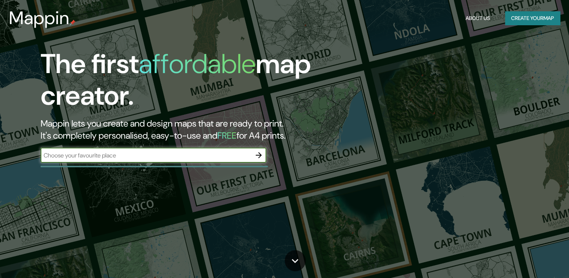
click at [204, 155] on input "text" at bounding box center [146, 155] width 211 height 9
type input "narkomfin"
click at [254, 155] on icon "button" at bounding box center [258, 154] width 9 height 9
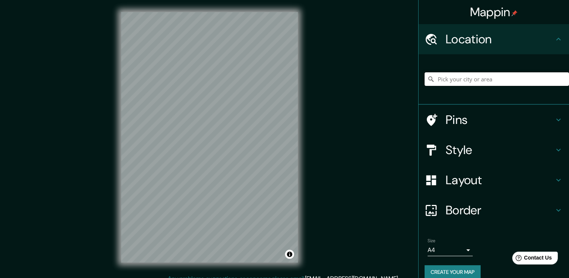
click at [469, 78] on input "Pick your city or area" at bounding box center [497, 79] width 144 height 14
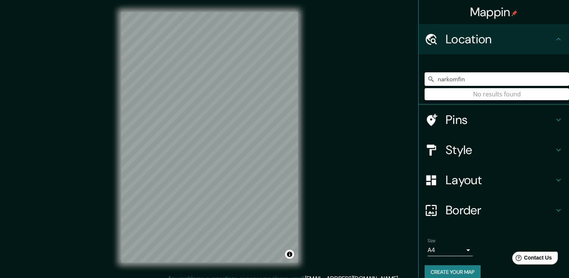
drag, startPoint x: 469, startPoint y: 78, endPoint x: 427, endPoint y: 83, distance: 42.4
click at [427, 83] on input "narkomfin" at bounding box center [497, 79] width 144 height 14
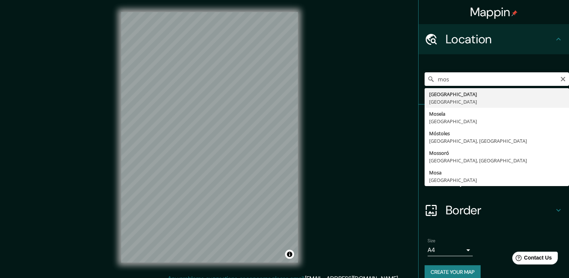
type input "Moscú, Rusia"
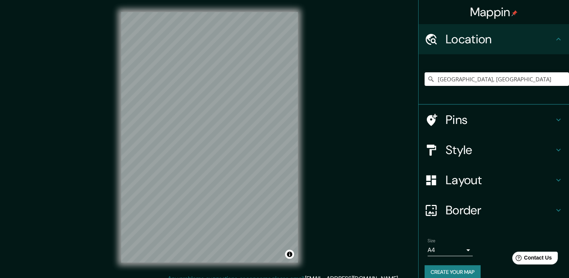
click at [493, 149] on h4 "Style" at bounding box center [500, 149] width 108 height 15
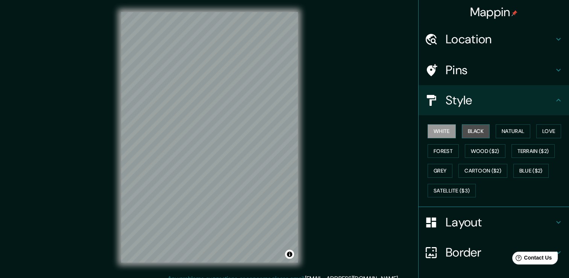
click at [483, 130] on button "Black" at bounding box center [476, 131] width 28 height 14
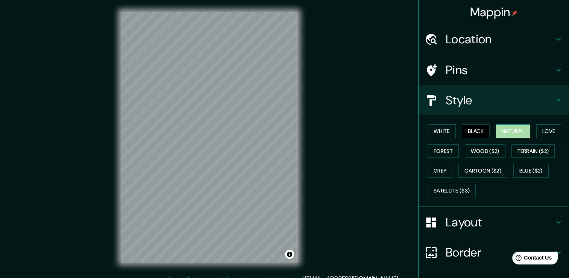
click at [503, 132] on button "Natural" at bounding box center [513, 131] width 35 height 14
click at [448, 150] on button "Forest" at bounding box center [443, 151] width 31 height 14
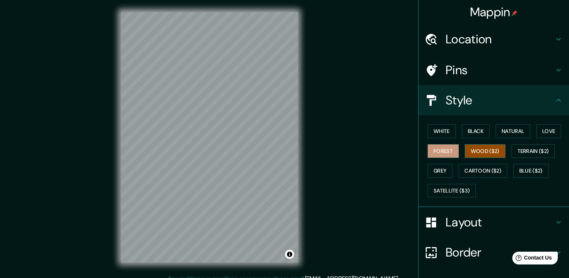
click at [470, 151] on button "Wood ($2)" at bounding box center [485, 151] width 41 height 14
click at [519, 150] on button "Terrain ($2)" at bounding box center [533, 151] width 44 height 14
click at [447, 153] on button "Forest" at bounding box center [443, 151] width 31 height 14
click at [475, 130] on button "Black" at bounding box center [476, 131] width 28 height 14
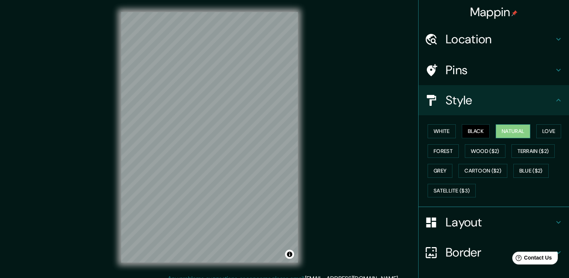
click at [508, 129] on button "Natural" at bounding box center [513, 131] width 35 height 14
click at [471, 72] on h4 "Pins" at bounding box center [500, 69] width 108 height 15
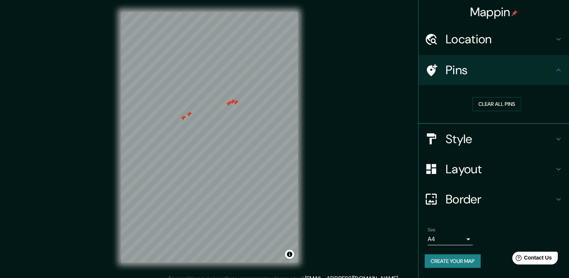
click at [474, 71] on h4 "Pins" at bounding box center [500, 69] width 108 height 15
click at [478, 169] on h4 "Layout" at bounding box center [500, 168] width 108 height 15
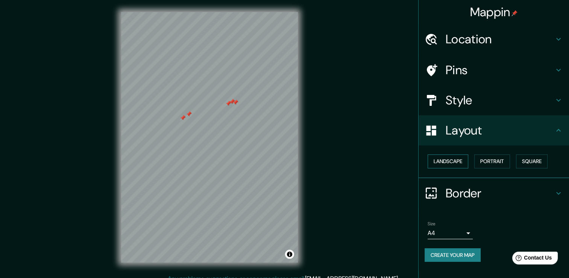
click at [461, 159] on button "Landscape" at bounding box center [448, 161] width 41 height 14
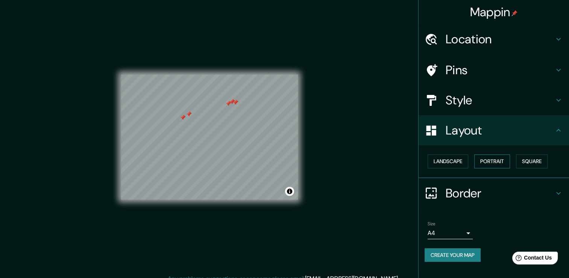
click at [494, 158] on button "Portrait" at bounding box center [492, 161] width 36 height 14
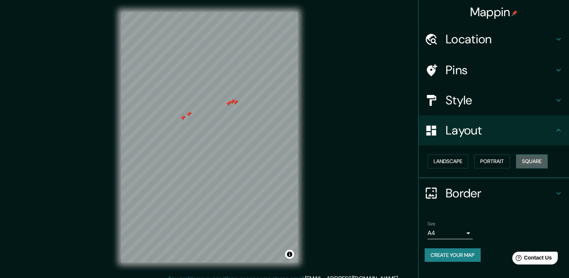
click at [529, 158] on button "Square" at bounding box center [532, 161] width 32 height 14
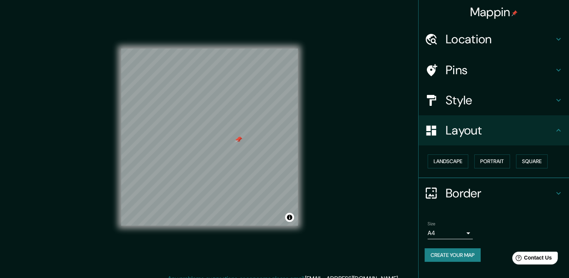
click at [480, 36] on h4 "Location" at bounding box center [500, 39] width 108 height 15
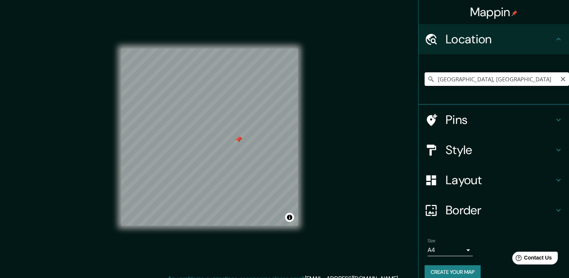
click at [486, 82] on input "Moscú, Rusia" at bounding box center [497, 79] width 144 height 14
click at [561, 79] on input "Moscú, Rusia" at bounding box center [497, 79] width 144 height 14
click at [561, 78] on icon "Clear" at bounding box center [563, 79] width 5 height 5
paste input "район Арбат"
drag, startPoint x: 520, startPoint y: 74, endPoint x: 427, endPoint y: 82, distance: 92.8
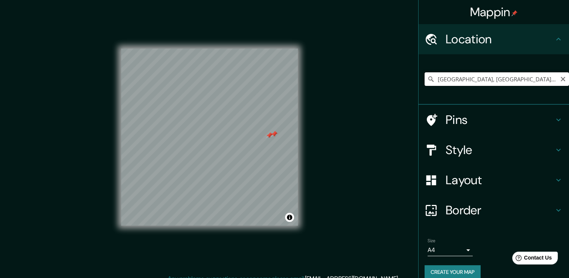
click at [427, 82] on div "Distrito de Arbat, Moscú, Rusia" at bounding box center [497, 79] width 144 height 14
paste input "Дом Наркомфина"
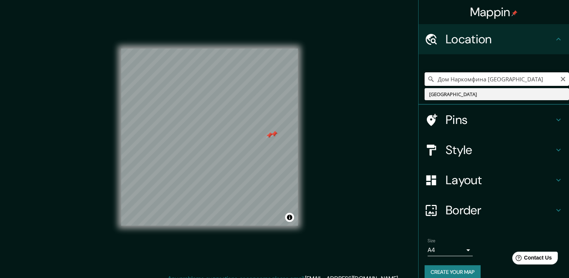
type input "[GEOGRAPHIC_DATA]"
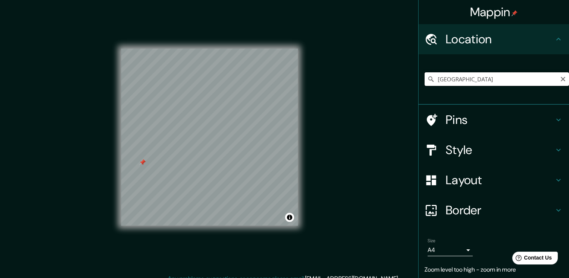
drag, startPoint x: 480, startPoint y: 82, endPoint x: 351, endPoint y: 73, distance: 128.9
click at [351, 73] on div "Mappin Location Rusia Rusia Pins Style Layout Border Choose a border. Hint : yo…" at bounding box center [284, 143] width 569 height 286
click at [472, 78] on input "Pick your city or area" at bounding box center [497, 79] width 144 height 14
paste input "Музей-усадьба Ф.И. Шаляпина"
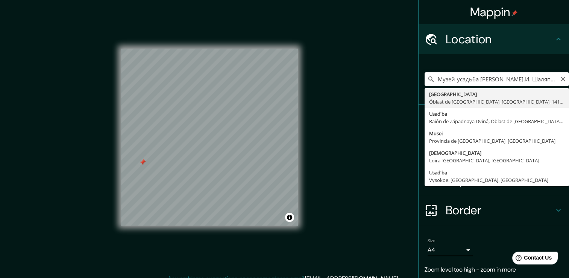
type input "Rusia, Óblast de Moscú, Púshkino, 141230, Улица Шаляпина"
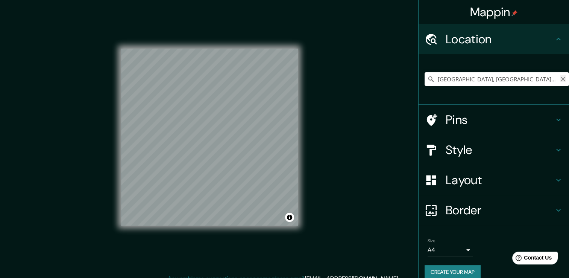
click at [560, 78] on icon "Clear" at bounding box center [563, 79] width 6 height 6
paste input "Российская академия музыки имени Гнесиных"
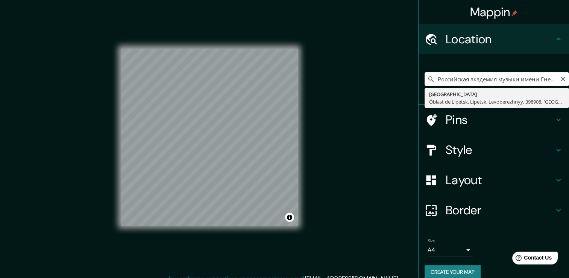
type input "Rusia, Óblast de Lípetsk, Lípetsk, Levoberezhnyy, 398908, Российская Улица"
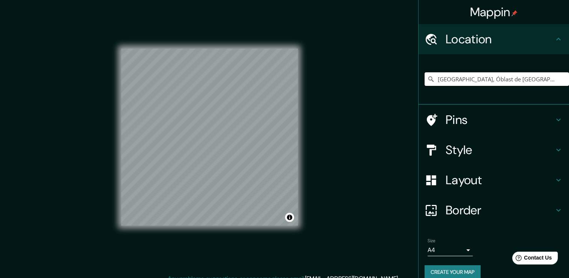
scroll to position [0, 0]
click at [560, 80] on icon "Clear" at bounding box center [563, 79] width 6 height 6
paste input "Galereya Sfera Галерея Сфера"
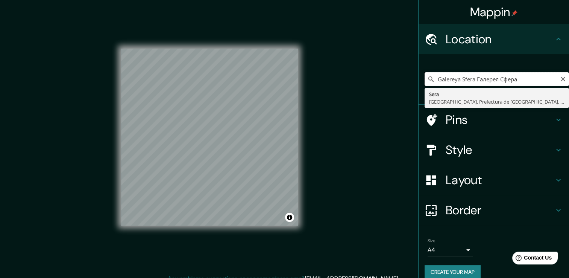
drag, startPoint x: 532, startPoint y: 79, endPoint x: 437, endPoint y: 79, distance: 95.2
click at [437, 79] on input "Galereya Sfera Галерея Сфера" at bounding box center [497, 79] width 144 height 14
type input "Galereya Sfera Галерея Сфера"
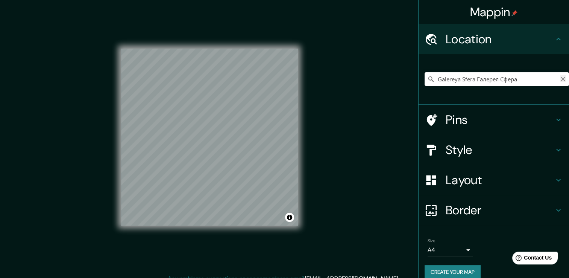
click at [560, 80] on icon "Clear" at bounding box center [563, 79] width 6 height 6
click at [464, 76] on input "Pick your city or area" at bounding box center [497, 79] width 144 height 14
paste input "Арбат - Экспо"
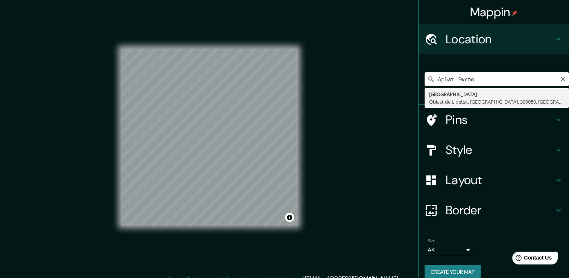
type input "Rusia, Óblast de Lípetsk, Griazi, 399050, Улица Правды"
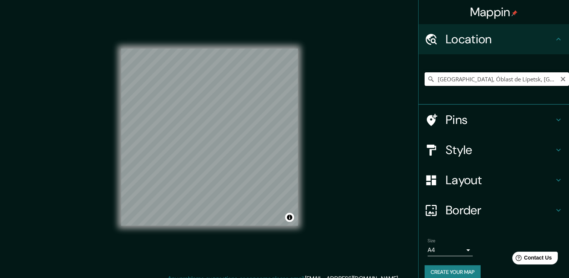
click at [476, 84] on input "Rusia, Óblast de Lípetsk, Griazi, 399050, Улица Правды" at bounding box center [497, 79] width 144 height 14
click at [561, 79] on icon "Clear" at bounding box center [563, 79] width 5 height 5
paste input "Radisson Collection Hotel, Moscow"
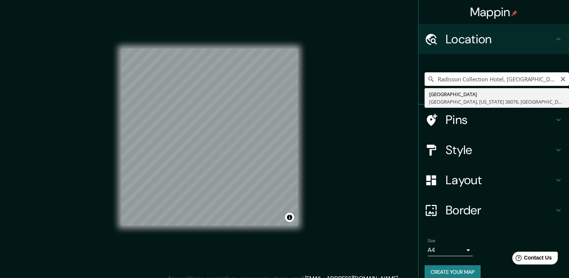
type input "Radisson Collection Hotel, Moscow"
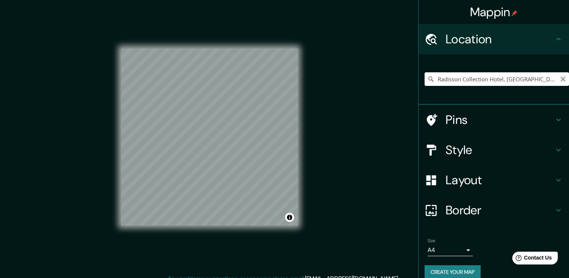
click at [560, 79] on icon "Clear" at bounding box center [563, 79] width 6 height 6
paste input "Khram Devyati Muchenikov Kizicheskikh"
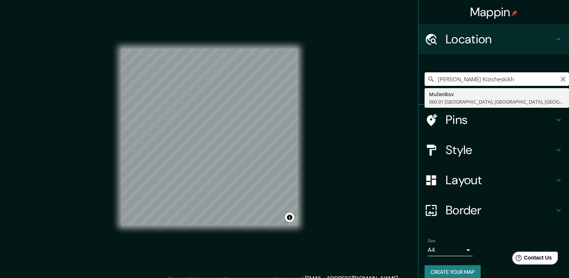
type input "Khram Devyati Muchenikov Kizicheskikh"
click at [561, 77] on icon "Clear" at bounding box center [563, 79] width 5 height 5
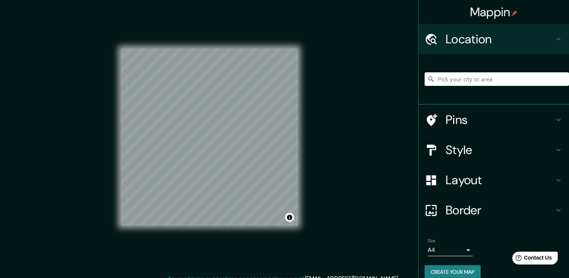
click at [460, 81] on input "Pick your city or area" at bounding box center [497, 79] width 144 height 14
paste input "район Арбат"
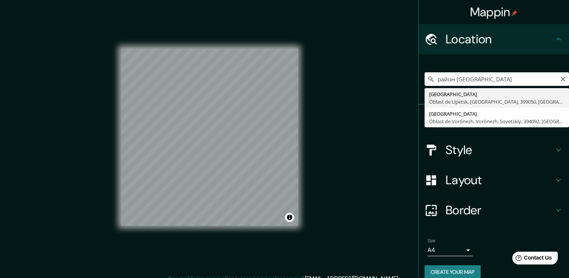
type input "Rusia, Óblast de Lípetsk, Griazi, 399050, Улица Правды"
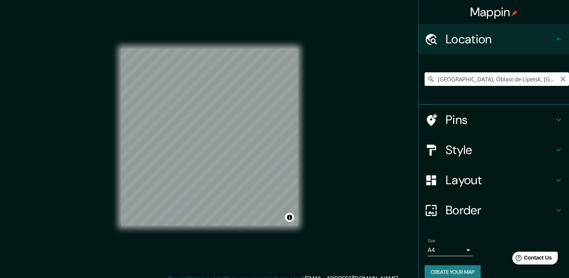
click at [561, 79] on icon "Clear" at bounding box center [563, 79] width 5 height 5
paste input "Narkomfin building"
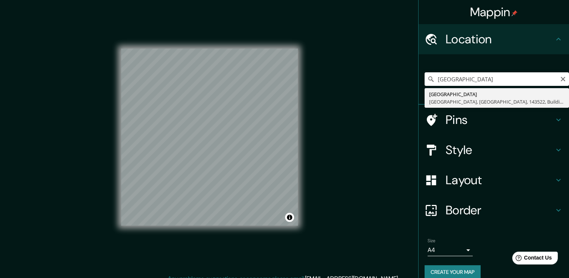
type input "Rusia, Óblast de Moscú, Kostrovo, 143522, Building 1"
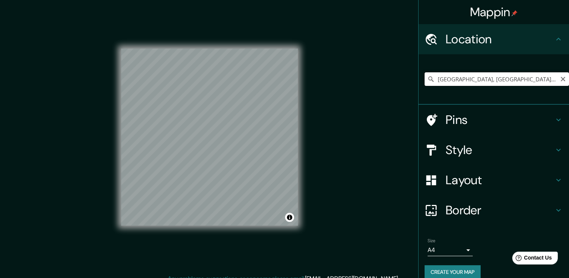
click at [552, 78] on input "Rusia, Óblast de Moscú, Kostrovo, 143522, Building 1" at bounding box center [497, 79] width 144 height 14
click at [560, 81] on icon "Clear" at bounding box center [563, 79] width 6 height 6
paste input "[GEOGRAPHIC_DATA]"
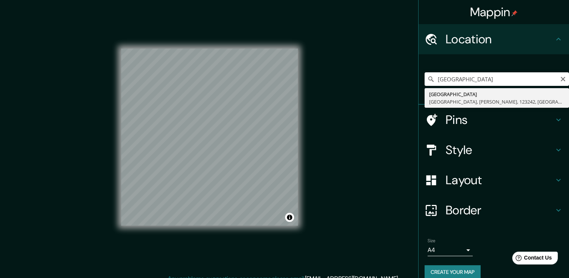
type input "[GEOGRAPHIC_DATA], [GEOGRAPHIC_DATA], Presnenskiy, 123242, [GEOGRAPHIC_DATA]"
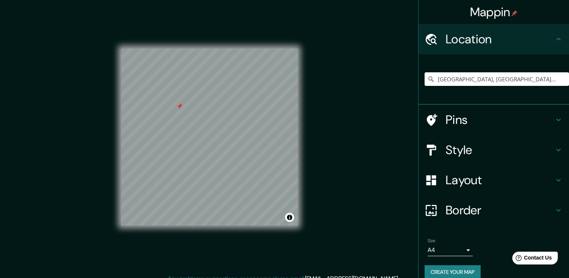
click at [178, 109] on div at bounding box center [179, 106] width 6 height 6
click at [451, 179] on h4 "Layout" at bounding box center [500, 179] width 108 height 15
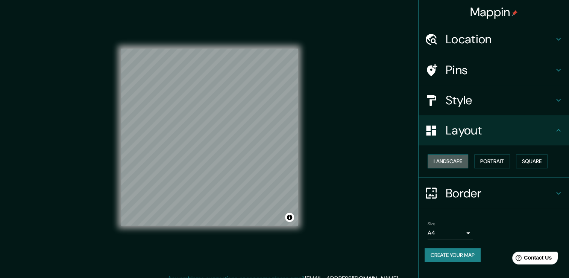
click at [447, 160] on button "Landscape" at bounding box center [448, 161] width 41 height 14
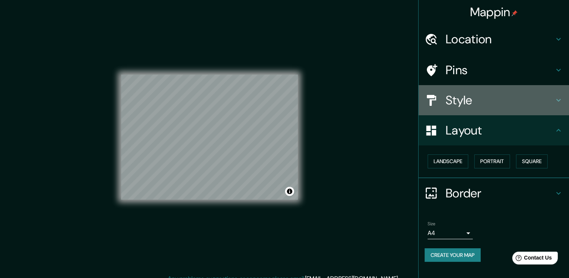
click at [469, 99] on h4 "Style" at bounding box center [500, 100] width 108 height 15
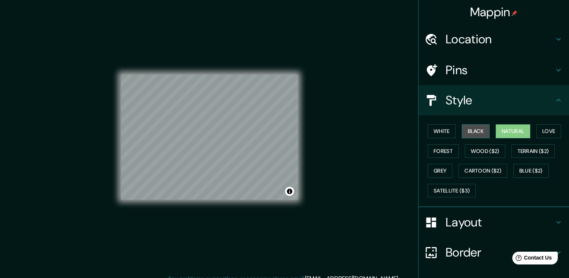
click at [474, 132] on button "Black" at bounding box center [476, 131] width 28 height 14
click at [496, 127] on button "Natural" at bounding box center [513, 131] width 35 height 14
click at [539, 130] on button "Love" at bounding box center [548, 131] width 25 height 14
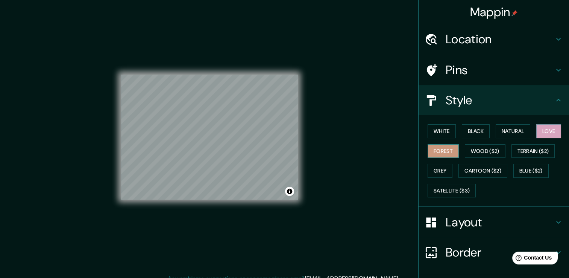
click at [440, 154] on button "Forest" at bounding box center [443, 151] width 31 height 14
click at [466, 150] on button "Wood ($2)" at bounding box center [485, 151] width 41 height 14
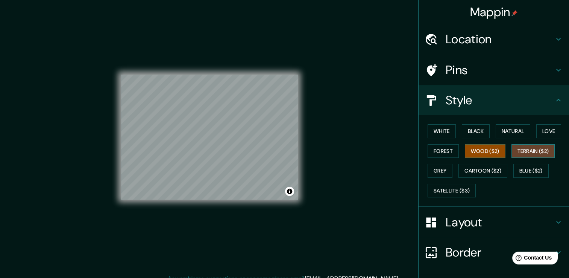
click at [526, 150] on button "Terrain ($2)" at bounding box center [533, 151] width 44 height 14
click at [432, 171] on button "Grey" at bounding box center [440, 171] width 25 height 14
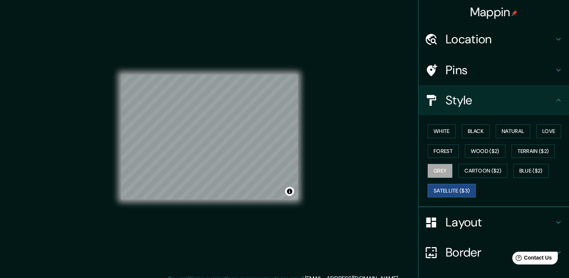
click at [453, 187] on button "Satellite ($3)" at bounding box center [452, 191] width 48 height 14
click at [518, 168] on button "Blue ($2)" at bounding box center [530, 171] width 35 height 14
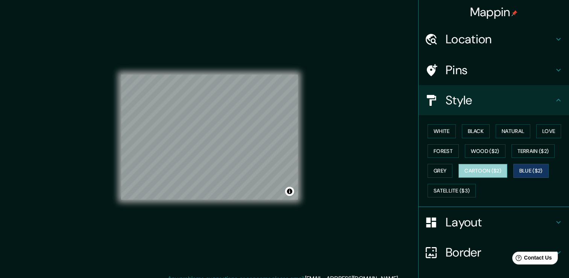
click at [491, 165] on button "Cartoon ($2)" at bounding box center [482, 171] width 49 height 14
click at [463, 131] on button "Black" at bounding box center [476, 131] width 28 height 14
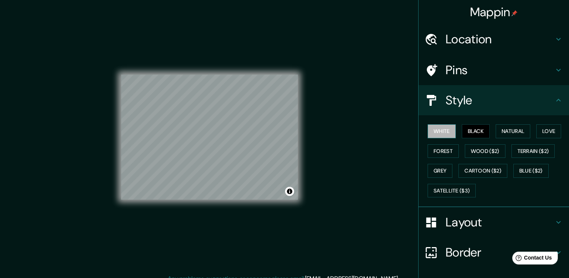
click at [439, 133] on button "White" at bounding box center [442, 131] width 28 height 14
click at [456, 71] on h4 "Pins" at bounding box center [500, 69] width 108 height 15
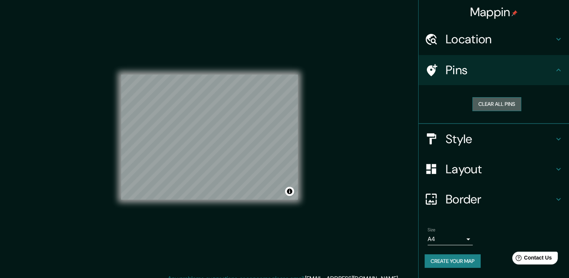
click at [496, 100] on button "Clear all pins" at bounding box center [496, 104] width 49 height 14
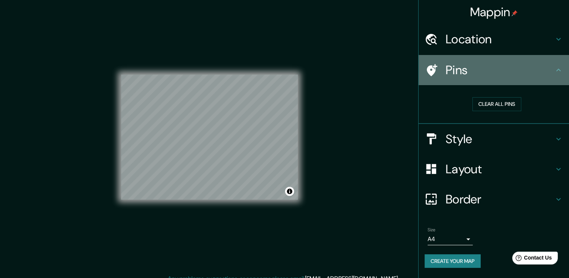
click at [450, 73] on h4 "Pins" at bounding box center [500, 69] width 108 height 15
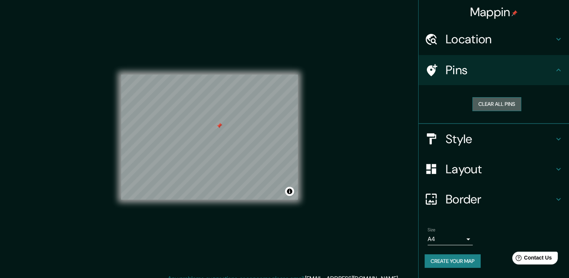
click at [502, 103] on button "Clear all pins" at bounding box center [496, 104] width 49 height 14
click at [493, 199] on h4 "Border" at bounding box center [500, 198] width 108 height 15
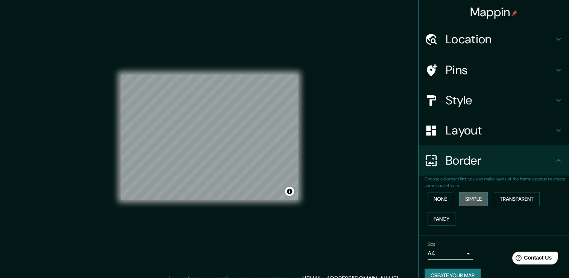
click at [478, 194] on button "Simple" at bounding box center [473, 199] width 29 height 14
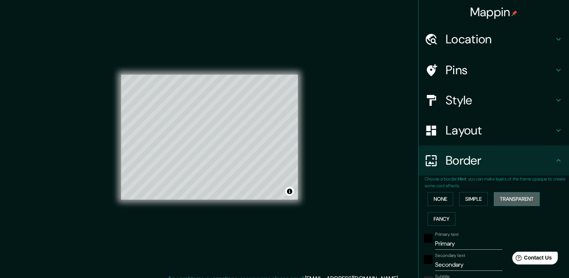
click at [503, 198] on button "Transparent" at bounding box center [517, 199] width 46 height 14
click at [437, 219] on button "Fancy" at bounding box center [442, 219] width 28 height 14
click at [496, 194] on button "Transparent" at bounding box center [517, 199] width 46 height 14
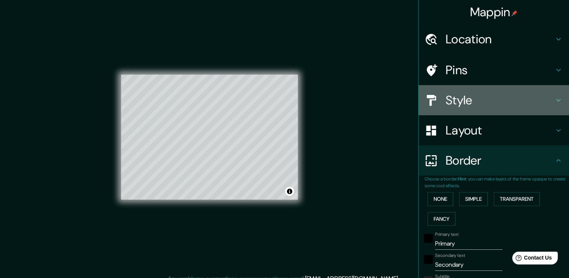
click at [458, 102] on h4 "Style" at bounding box center [500, 100] width 108 height 15
type input "226"
type input "38"
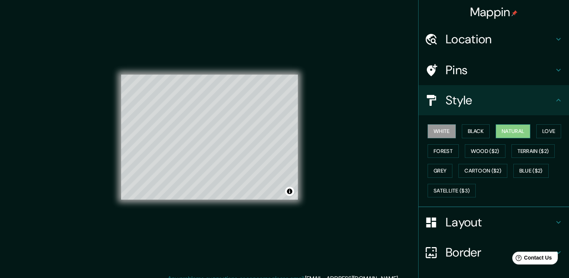
click at [496, 128] on button "Natural" at bounding box center [513, 131] width 35 height 14
click at [478, 132] on button "Black" at bounding box center [476, 131] width 28 height 14
click at [464, 247] on h4 "Border" at bounding box center [500, 251] width 108 height 15
type input "226"
type input "38"
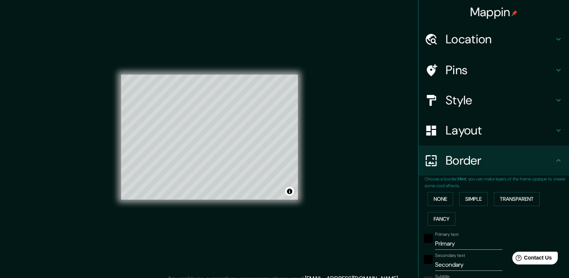
scroll to position [38, 0]
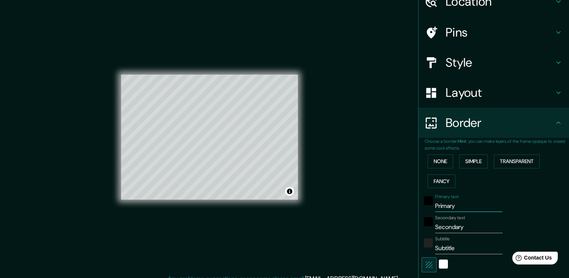
drag, startPoint x: 462, startPoint y: 203, endPoint x: 422, endPoint y: 209, distance: 40.3
click at [422, 209] on div "Primary text Primary" at bounding box center [483, 203] width 123 height 18
type input "226"
type input "38"
drag, startPoint x: 465, startPoint y: 225, endPoint x: 430, endPoint y: 229, distance: 36.0
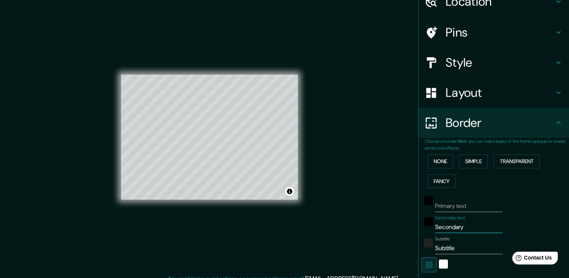
click at [435, 229] on input "Secondary" at bounding box center [468, 227] width 67 height 12
type input "E"
type input "226"
type input "38"
type input "ED"
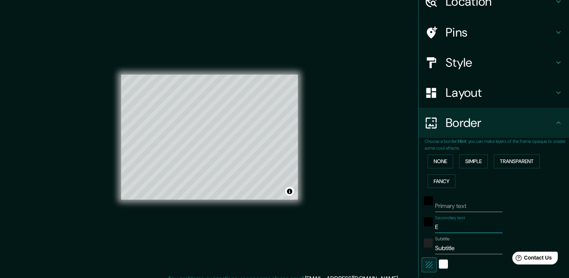
type input "226"
type input "38"
type input "E"
type input "226"
type input "38"
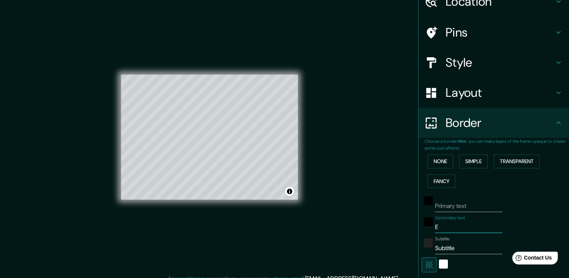
type input "Ed"
type input "226"
type input "38"
type input "Edi"
type input "226"
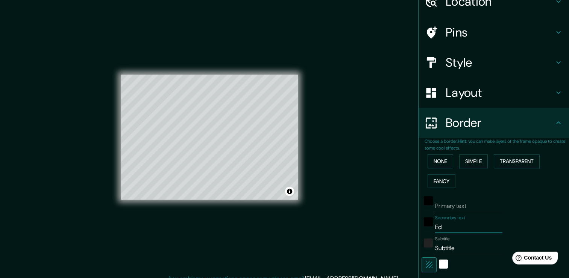
type input "38"
type input "Edif"
type input "226"
type input "38"
type input "Edifi"
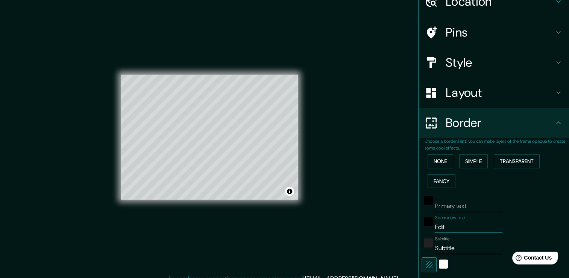
type input "226"
type input "38"
type input "Edific"
type input "226"
type input "38"
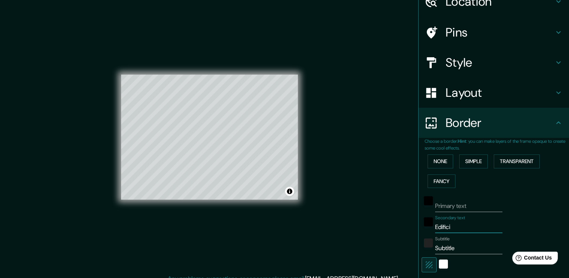
type input "Edificio"
type input "226"
type input "38"
type input "Edificio"
type input "226"
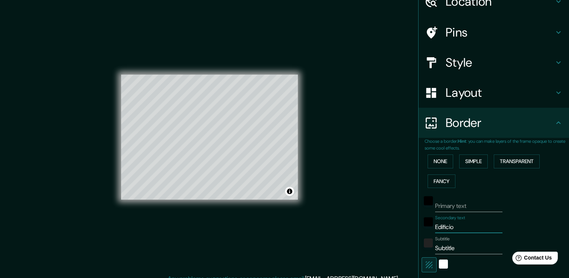
type input "38"
type input "Edificio N"
type input "226"
type input "38"
type input "Edificio Na"
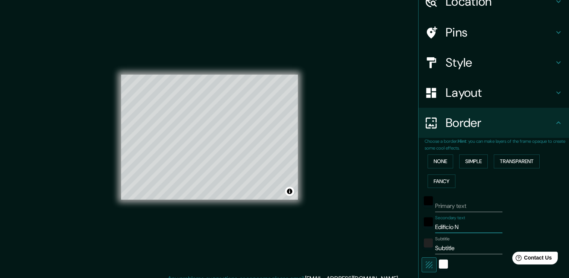
type input "226"
type input "38"
type input "Edificio Nar"
type input "226"
type input "38"
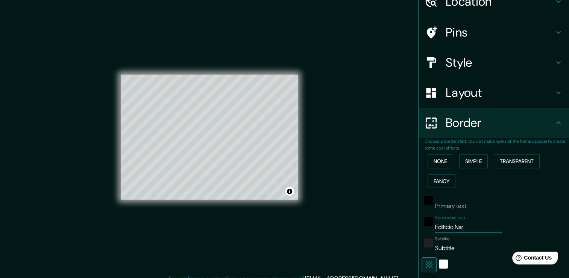
type input "Edificio Nark"
type input "226"
type input "38"
type input "Edificio Narko"
type input "226"
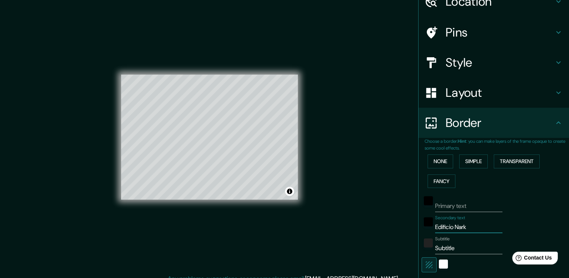
type input "38"
type input "Edificio Narkom"
type input "226"
type input "38"
type input "Edificio Narkomf"
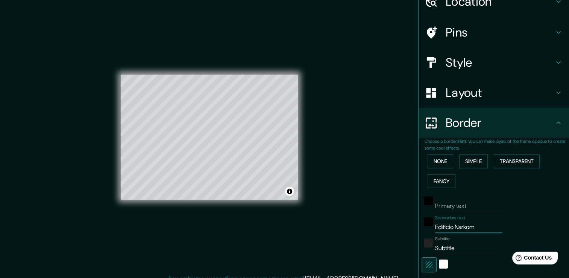
type input "226"
type input "38"
type input "Edificio Narkomfi"
type input "226"
type input "38"
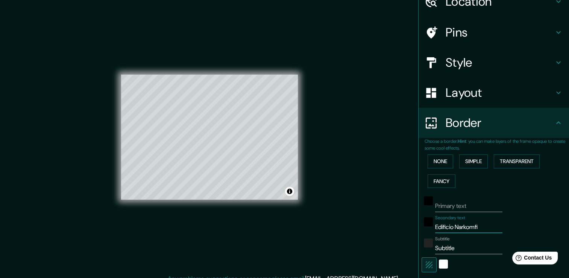
type input "Edificio Narkomfin"
type input "226"
type input "38"
type input "Edificio Narkomfin"
drag, startPoint x: 456, startPoint y: 249, endPoint x: 426, endPoint y: 249, distance: 30.5
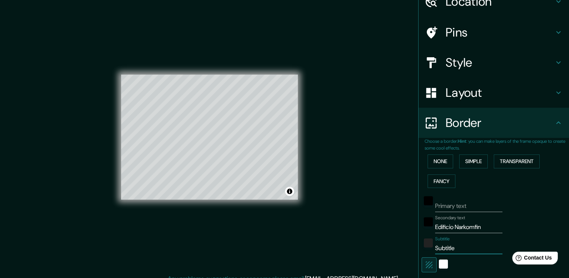
click at [426, 249] on div "Subtitle Subtitle" at bounding box center [483, 245] width 123 height 18
type input "M"
type input "226"
type input "38"
type input "Mo"
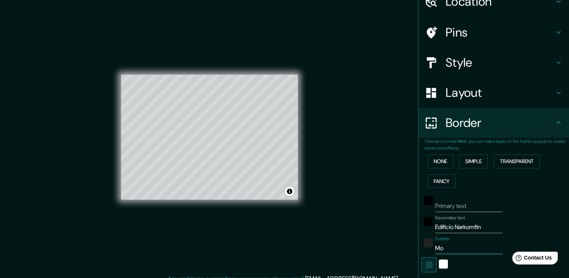
type input "226"
type input "38"
type input "Mos"
type input "226"
type input "38"
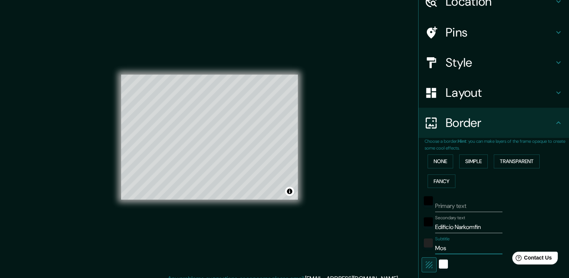
type input "Mo"
type input "226"
type input "38"
type input "Mos"
type input "226"
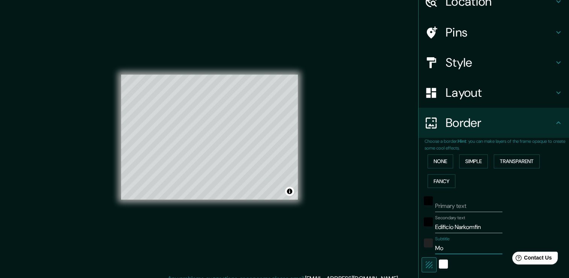
type input "38"
type input "Mosc"
type input "226"
type input "38"
type input "Moscu"
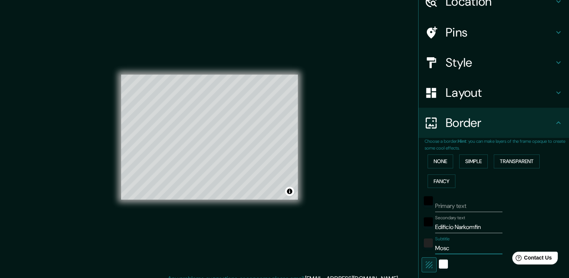
type input "226"
type input "38"
type input "Moscu,"
type input "226"
type input "38"
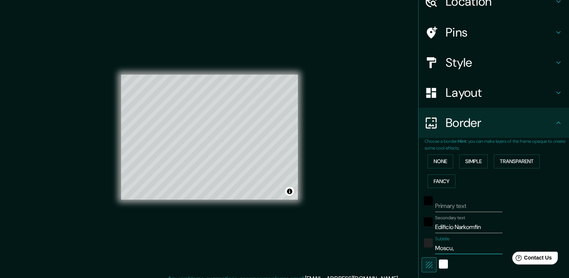
type input "Moscu,"
type input "226"
type input "38"
type input "Moscu, R"
type input "226"
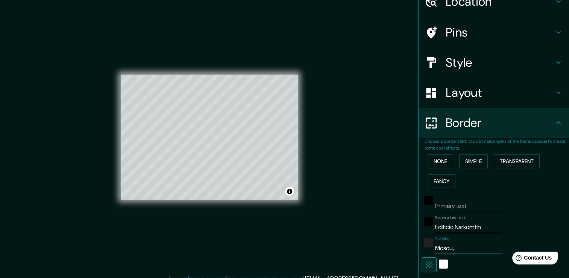
type input "38"
type input "Moscu, Rs"
type input "226"
type input "38"
type input "Moscu, Rsi"
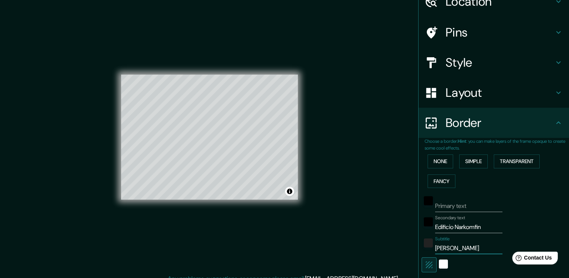
type input "226"
type input "38"
type input "Moscu, Rsia"
type input "226"
type input "38"
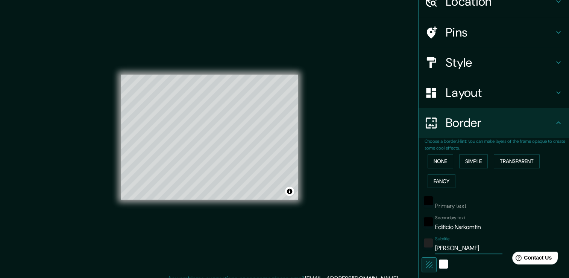
type input "Moscu, Rusia"
type input "226"
type input "38"
type input "Moscú, Rusia"
type input "226"
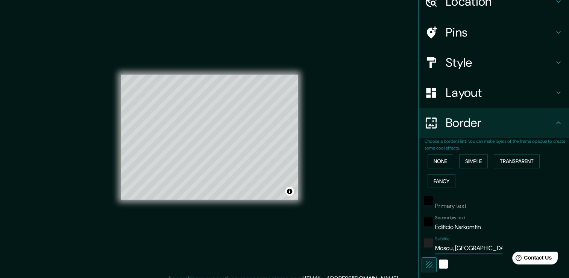
type input "38"
type input "Moscú, Rusia"
click at [369, 154] on div "Mappin Location Rusia, Moscú, Presnenskiy, 123242, Кудринская Площадь Pins Styl…" at bounding box center [284, 143] width 569 height 286
click at [293, 193] on button "Toggle attribution" at bounding box center [289, 191] width 9 height 9
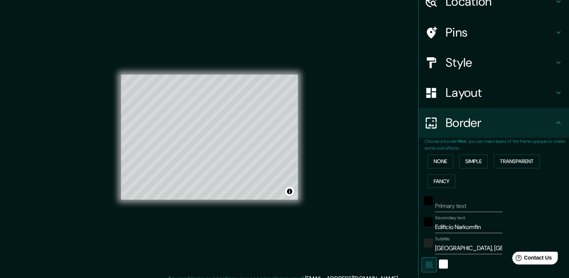
click at [334, 193] on div "Mappin Location Rusia, Moscú, Presnenskiy, 123242, Кудринская Площадь Pins Styl…" at bounding box center [284, 143] width 569 height 286
click at [502, 99] on h4 "Layout" at bounding box center [500, 92] width 108 height 15
type input "226"
type input "38"
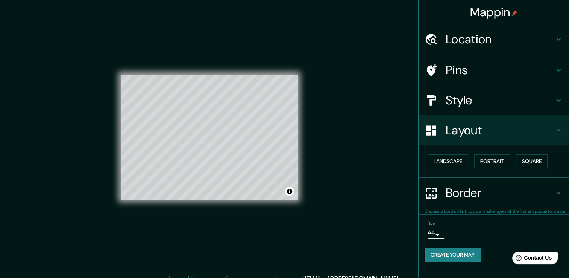
scroll to position [0, 0]
click at [473, 106] on h4 "Style" at bounding box center [500, 100] width 108 height 15
type input "226"
type input "38"
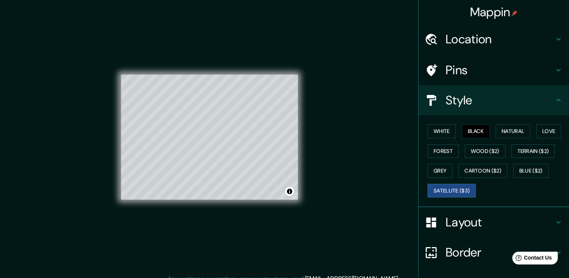
click at [440, 190] on button "Satellite ($3)" at bounding box center [452, 191] width 48 height 14
click at [436, 166] on button "Grey" at bounding box center [440, 171] width 25 height 14
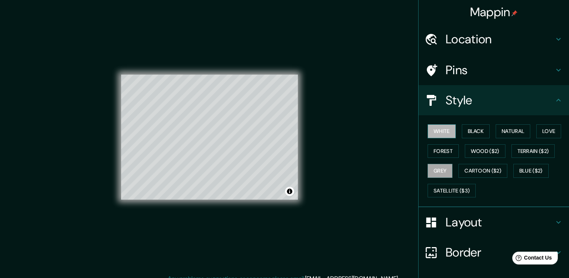
click at [433, 125] on button "White" at bounding box center [442, 131] width 28 height 14
click at [462, 136] on button "Black" at bounding box center [476, 131] width 28 height 14
click at [480, 137] on button "Black" at bounding box center [476, 131] width 28 height 14
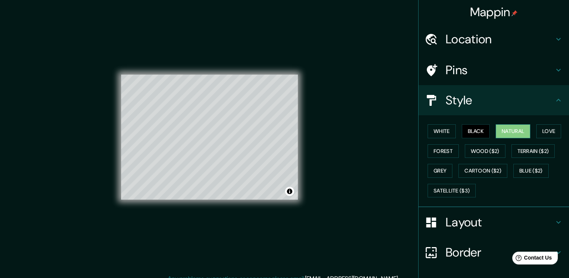
click at [502, 135] on button "Natural" at bounding box center [513, 131] width 35 height 14
click at [439, 165] on button "Grey" at bounding box center [440, 171] width 25 height 14
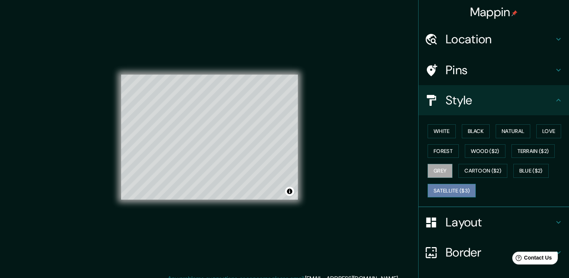
click at [445, 188] on button "Satellite ($3)" at bounding box center [452, 191] width 48 height 14
click at [462, 129] on button "Black" at bounding box center [476, 131] width 28 height 14
click at [363, 155] on div "Mappin Location Rusia, Moscú, Presnenskiy, 123242, Кудринская Площадь Pins Styl…" at bounding box center [284, 143] width 569 height 286
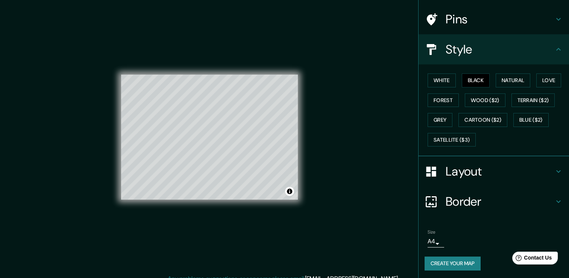
click at [463, 204] on h4 "Border" at bounding box center [500, 201] width 108 height 15
type input "226"
type input "38"
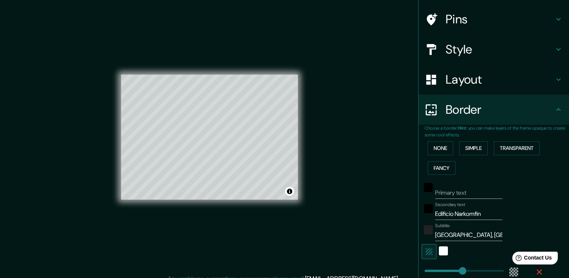
scroll to position [88, 0]
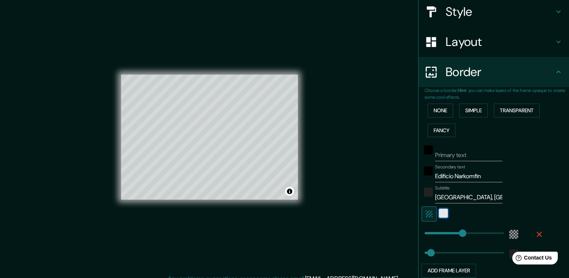
click at [440, 211] on div "white" at bounding box center [443, 212] width 9 height 9
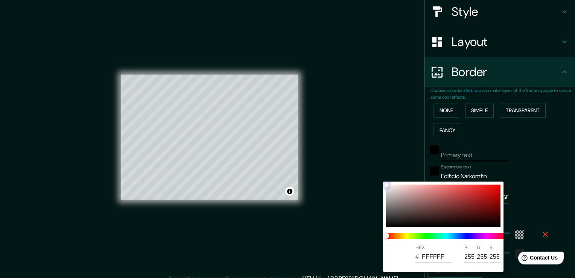
type input "226"
type input "38"
type input "CFCFCF"
type input "207"
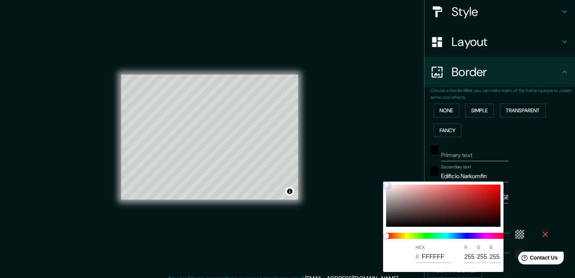
type input "207"
type input "226"
type input "38"
type input "BCBCBC"
type input "188"
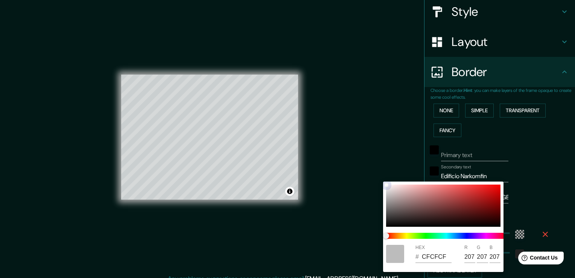
type input "188"
type input "226"
type input "38"
type input "ACACAC"
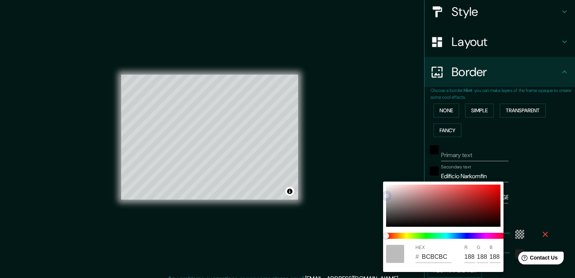
type input "172"
type input "226"
type input "38"
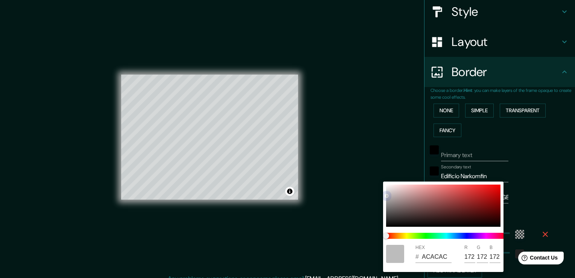
type input "A1A1A1"
type input "161"
type input "226"
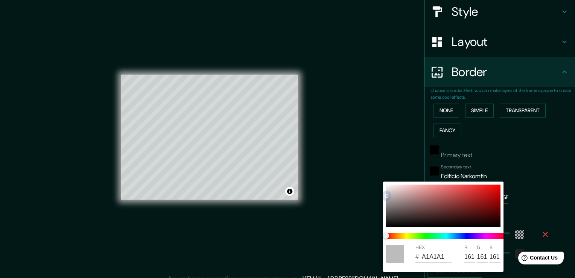
type input "38"
type input "9A9A9A"
type input "154"
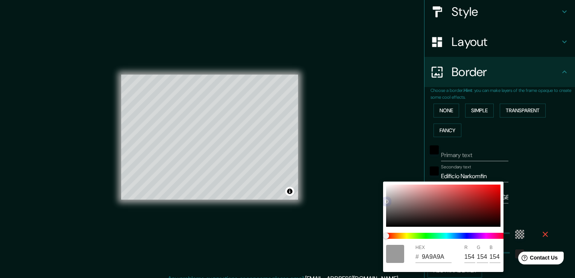
type input "226"
type input "38"
type input "8E8E8E"
type input "142"
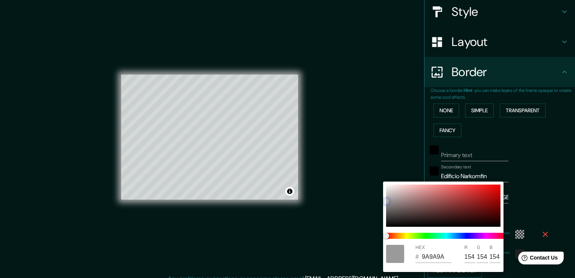
type input "142"
drag, startPoint x: 386, startPoint y: 185, endPoint x: 386, endPoint y: 203, distance: 18.1
click at [386, 203] on div at bounding box center [386, 203] width 3 height 3
type input "226"
type input "38"
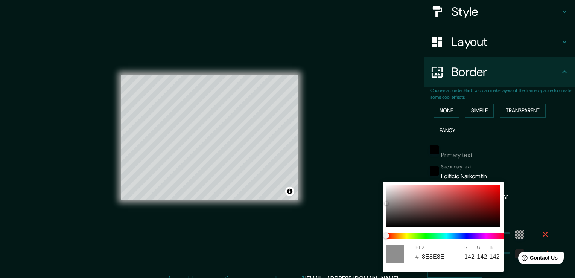
click at [326, 177] on div at bounding box center [287, 139] width 575 height 278
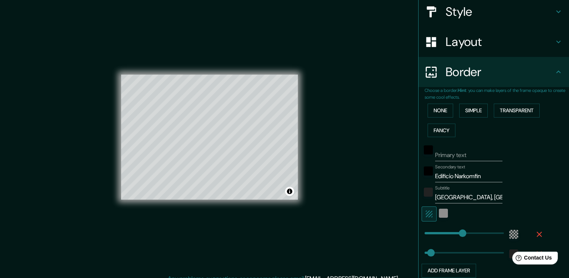
click at [395, 197] on div "Mappin Location Rusia, Moscú, Presnenskiy, 123242, Кудринская Площадь Pins Styl…" at bounding box center [284, 143] width 569 height 286
click at [509, 231] on div "color-55555544" at bounding box center [513, 233] width 9 height 9
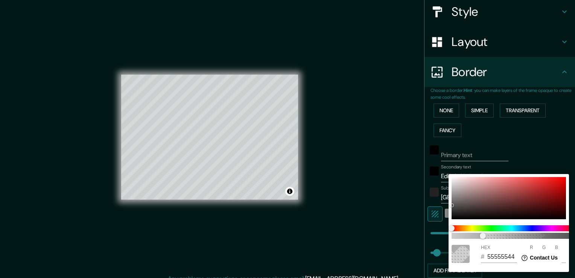
click at [391, 217] on div at bounding box center [287, 139] width 575 height 278
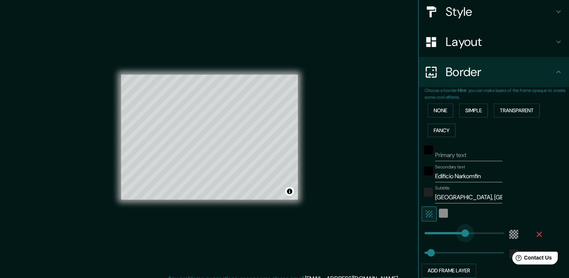
type input "246"
drag, startPoint x: 455, startPoint y: 231, endPoint x: 460, endPoint y: 234, distance: 5.6
type input "38"
type input "195"
drag, startPoint x: 460, startPoint y: 232, endPoint x: 452, endPoint y: 233, distance: 8.7
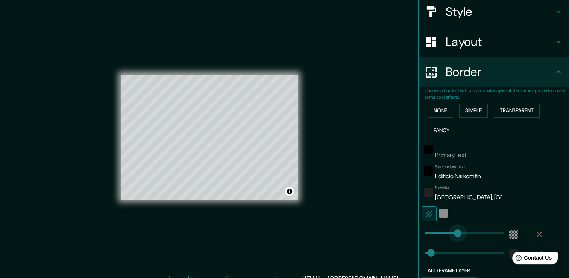
type input "38"
click at [535, 231] on icon "button" at bounding box center [539, 233] width 9 height 9
click at [439, 214] on div "color-8E8E8E" at bounding box center [443, 212] width 9 height 9
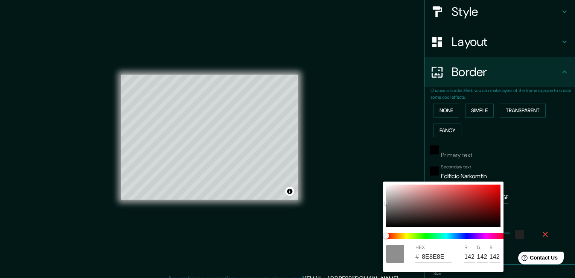
click at [364, 222] on div at bounding box center [287, 139] width 575 height 278
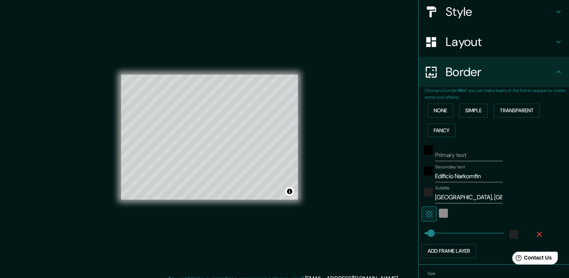
click at [536, 231] on icon "button" at bounding box center [539, 233] width 9 height 9
click at [465, 231] on button "Add frame layer" at bounding box center [449, 231] width 55 height 14
type input "Subtitle"
type input "Edificio Narkomfin"
click at [507, 110] on button "Transparent" at bounding box center [517, 110] width 46 height 14
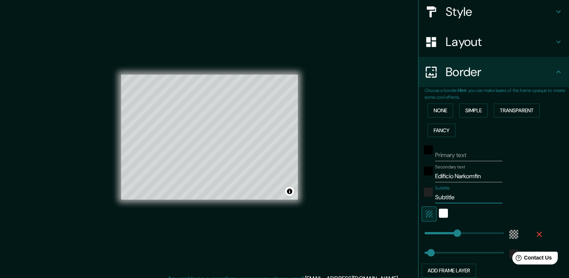
drag, startPoint x: 470, startPoint y: 195, endPoint x: 421, endPoint y: 196, distance: 48.9
click at [422, 196] on div "Subtitle Subtitle" at bounding box center [483, 194] width 123 height 18
type input "M"
type input "38"
type input "Mo"
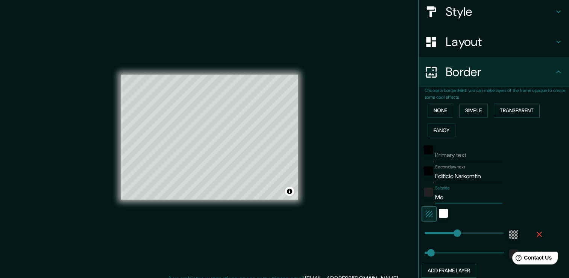
type input "38"
type input "Mos"
type input "38"
type input "Moscú, Rusia"
click at [395, 194] on div "Mappin Location Rusia, Moscú, Presnenskiy, 123242, Кудринская Площадь Pins Styl…" at bounding box center [284, 143] width 569 height 286
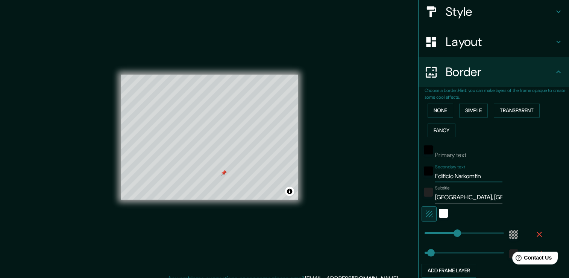
click at [448, 177] on input "Edificio Narkomfin" at bounding box center [468, 176] width 67 height 12
click at [472, 174] on input "Edificio Narkomfin" at bounding box center [468, 176] width 67 height 12
drag, startPoint x: 475, startPoint y: 155, endPoint x: 426, endPoint y: 155, distance: 48.1
click at [426, 155] on div "Primary text" at bounding box center [483, 152] width 123 height 18
click at [384, 167] on div "Mappin Location Rusia, Moscú, Presnenskiy, 123242, Кудринская Площадь Pins Styl…" at bounding box center [284, 143] width 569 height 286
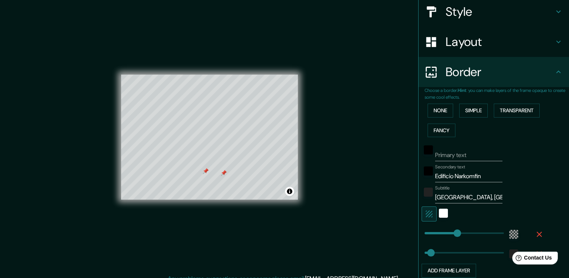
drag, startPoint x: 223, startPoint y: 173, endPoint x: 354, endPoint y: 202, distance: 133.8
click at [354, 202] on div "Mappin Location Rusia, Moscú, Presnenskiy, 123242, Кудринская Площадь Pins Styl…" at bounding box center [284, 143] width 569 height 286
click at [223, 175] on div at bounding box center [224, 173] width 6 height 6
click at [205, 172] on div at bounding box center [206, 171] width 6 height 6
click at [466, 151] on input "Primary text" at bounding box center [468, 155] width 67 height 12
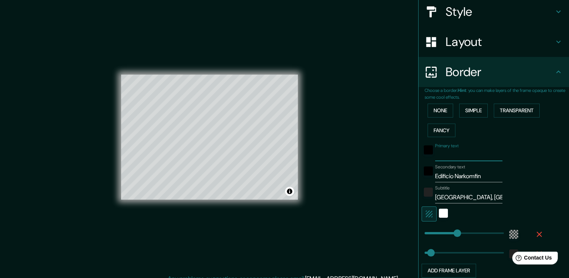
click at [457, 156] on input "Primary text" at bounding box center [468, 155] width 67 height 12
click at [516, 174] on div "Secondary text Edificio Narkomfin" at bounding box center [483, 173] width 123 height 18
click at [480, 176] on input "Edificio Narkomfin" at bounding box center [468, 176] width 67 height 12
click at [497, 175] on div "Secondary text Edificio Narkomfin" at bounding box center [483, 173] width 123 height 18
click at [508, 173] on div "Secondary text Edificio Narkomfin" at bounding box center [483, 173] width 123 height 18
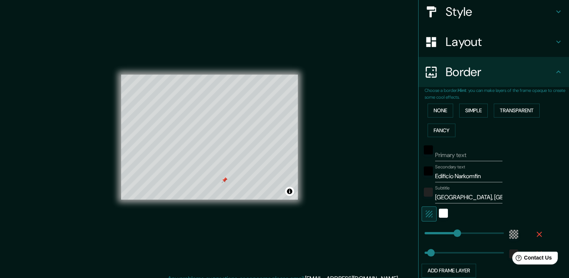
click at [222, 74] on div at bounding box center [209, 74] width 177 height 0
click at [223, 183] on div at bounding box center [225, 180] width 6 height 6
click at [224, 182] on div at bounding box center [225, 180] width 6 height 6
click at [332, 181] on div "Mappin Location Rusia, Moscú, Presnenskiy, 123242, Кудринская Площадь Pins Styl…" at bounding box center [284, 143] width 569 height 286
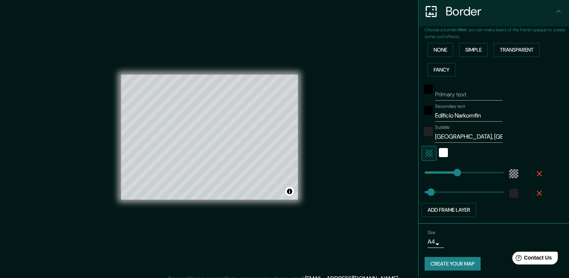
scroll to position [0, 0]
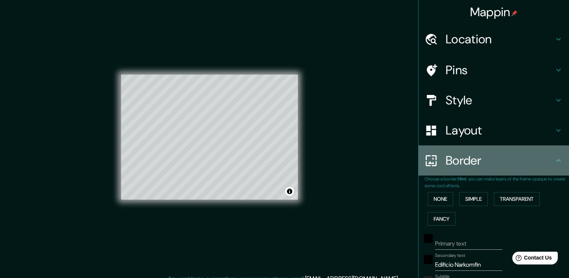
click at [477, 166] on h4 "Border" at bounding box center [500, 160] width 108 height 15
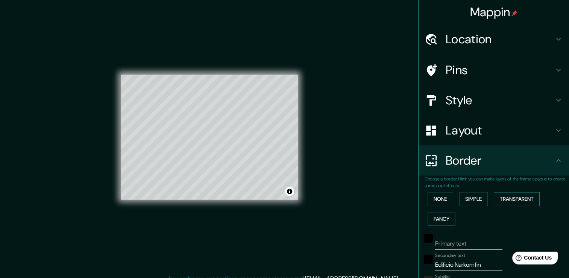
click at [518, 196] on button "Transparent" at bounding box center [517, 199] width 46 height 14
type input "38"
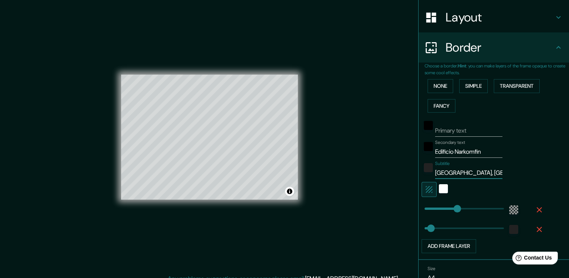
click at [481, 173] on input "Moscú, Rusia" at bounding box center [468, 173] width 67 height 12
click at [481, 155] on input "Edificio Narkomfin" at bounding box center [468, 152] width 67 height 12
drag, startPoint x: 481, startPoint y: 154, endPoint x: 414, endPoint y: 154, distance: 66.9
click at [419, 154] on div "Choose a border. Hint : you can make layers of the frame opaque to create some …" at bounding box center [494, 160] width 150 height 197
type input "E"
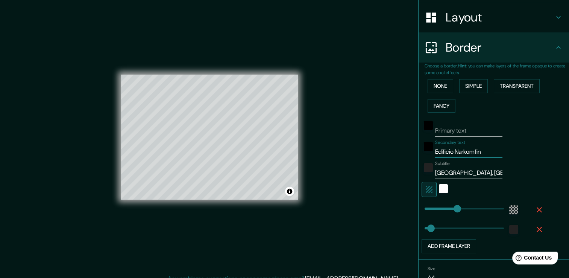
type input "38"
type input "ED"
type input "38"
type input "Edificio Narkomfin"
type input "38"
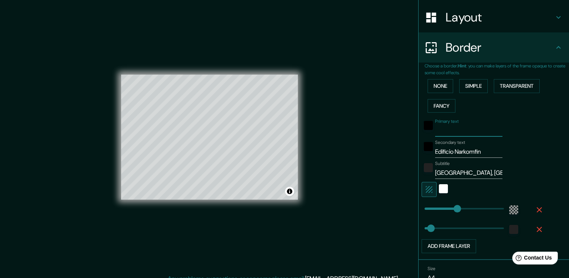
click at [469, 130] on input "Primary text" at bounding box center [468, 130] width 67 height 12
click at [409, 137] on div "Mappin Location Rusia, Moscú, Presnenskiy, 123242, Кудринская Площадь Pins Styl…" at bounding box center [284, 143] width 569 height 286
click at [473, 130] on input "Primary text" at bounding box center [468, 130] width 67 height 12
click at [487, 131] on input "Primary text" at bounding box center [468, 130] width 67 height 12
type input "D"
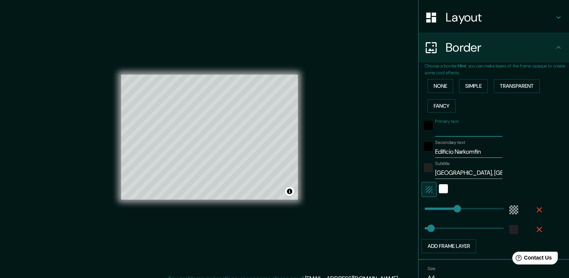
type input "38"
type input "D"
click at [381, 146] on div "Mappin Location Rusia, Moscú, Presnenskiy, 123242, Кудринская Площадь Pins Styl…" at bounding box center [284, 143] width 569 height 286
click at [458, 131] on input "D" at bounding box center [468, 130] width 67 height 12
type input "38"
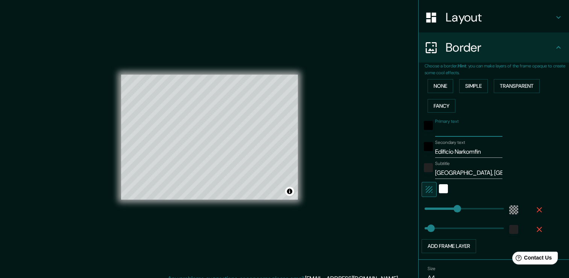
click at [366, 148] on div "Mappin Location Rusia, Moscú, Presnenskiy, 123242, Кудринская Площадь Pins Styl…" at bounding box center [284, 143] width 569 height 286
click at [439, 190] on div "white" at bounding box center [443, 188] width 9 height 9
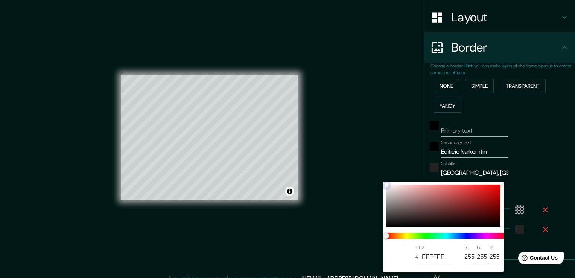
type input "38"
type input "DADADA"
type input "218"
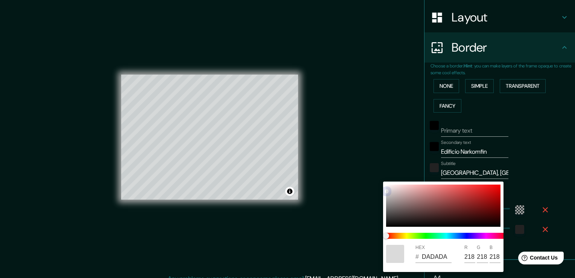
drag, startPoint x: 388, startPoint y: 186, endPoint x: 384, endPoint y: 220, distance: 33.7
click at [384, 220] on div "HEX # DADADA R 218 G 218 B 218" at bounding box center [443, 226] width 120 height 90
click at [386, 201] on div at bounding box center [443, 205] width 114 height 42
click at [344, 160] on div at bounding box center [287, 139] width 575 height 278
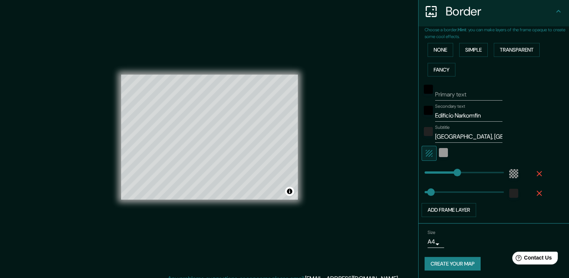
scroll to position [8, 0]
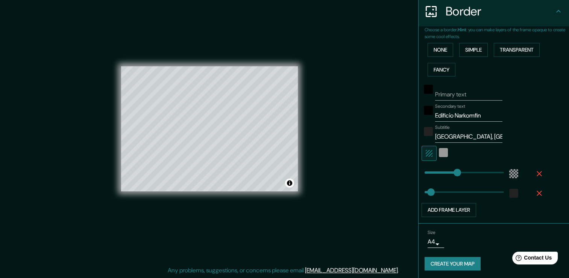
click at [444, 263] on button "Create your map" at bounding box center [453, 263] width 56 height 14
click at [459, 266] on button "Create your map" at bounding box center [453, 263] width 56 height 14
click at [434, 263] on button "Create your map" at bounding box center [453, 263] width 56 height 14
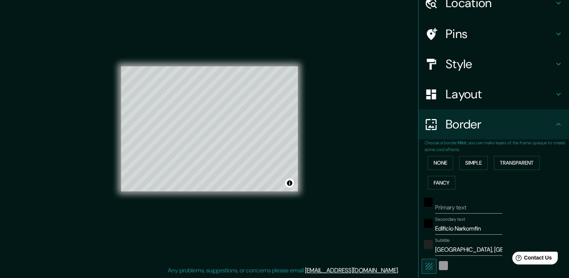
scroll to position [0, 0]
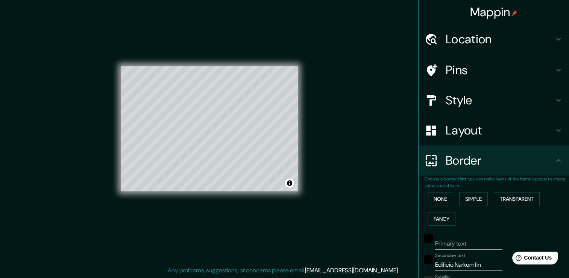
click at [332, 158] on div "Mappin Location Rusia, Moscú, Presnenskiy, 123242, Кудринская Площадь Pins Styl…" at bounding box center [284, 135] width 569 height 286
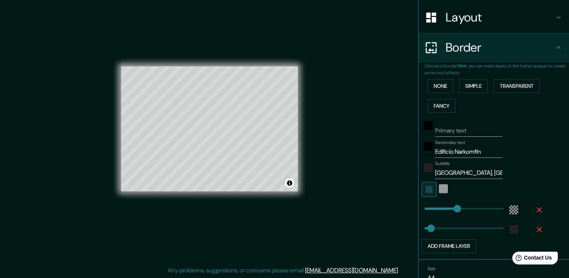
scroll to position [149, 0]
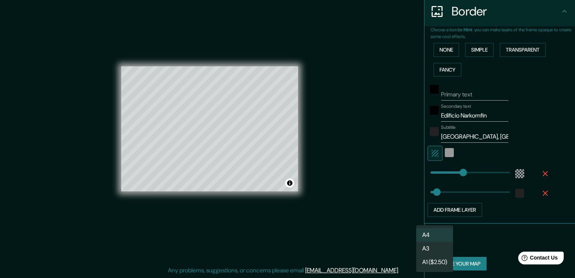
click at [433, 240] on body "Mappin Location Rusia, Moscú, Presnenskiy, 123242, Кудринская Площадь Pins Styl…" at bounding box center [287, 131] width 575 height 278
click at [436, 245] on li "A3" at bounding box center [434, 248] width 37 height 14
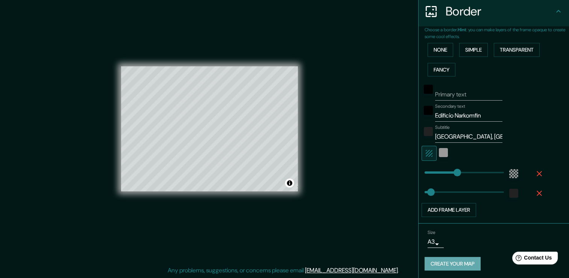
click at [454, 260] on button "Create your map" at bounding box center [453, 263] width 56 height 14
click at [455, 261] on div "Create your map" at bounding box center [494, 263] width 138 height 14
click at [452, 260] on button "Create your map" at bounding box center [453, 263] width 56 height 14
click at [452, 260] on div "Create your map" at bounding box center [494, 263] width 138 height 14
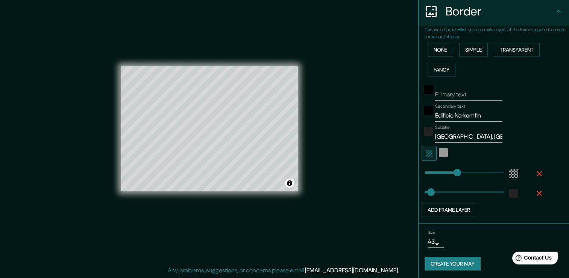
click at [445, 262] on button "Create your map" at bounding box center [453, 263] width 56 height 14
click at [354, 269] on link "[EMAIL_ADDRESS][DOMAIN_NAME]" at bounding box center [351, 270] width 93 height 8
click at [306, 229] on div "© Mapbox © OpenStreetMap Improve this map" at bounding box center [209, 129] width 201 height 274
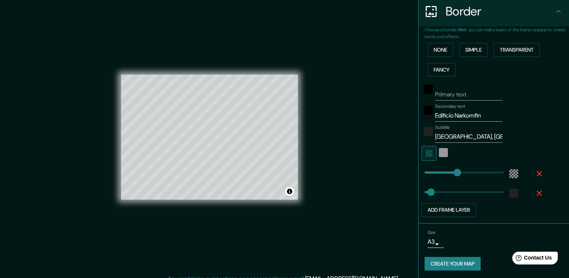
scroll to position [8, 0]
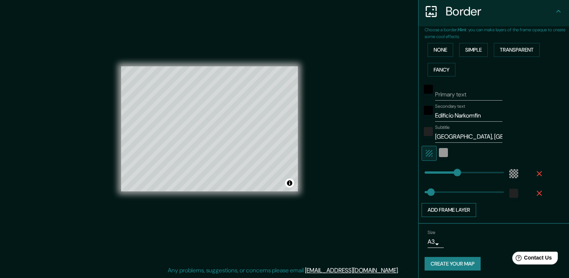
click at [454, 209] on button "Add frame layer" at bounding box center [449, 210] width 55 height 14
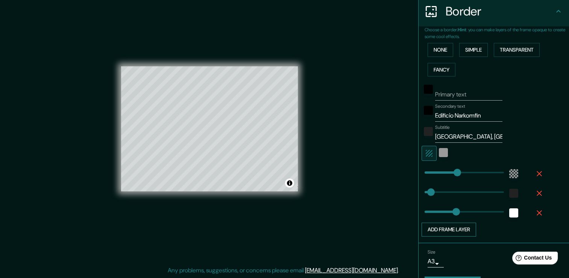
click at [457, 227] on button "Add frame layer" at bounding box center [449, 229] width 55 height 14
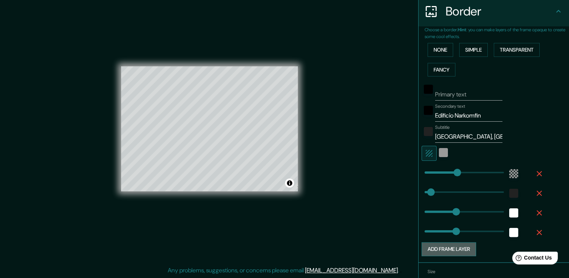
click at [454, 245] on button "Add frame layer" at bounding box center [449, 249] width 55 height 14
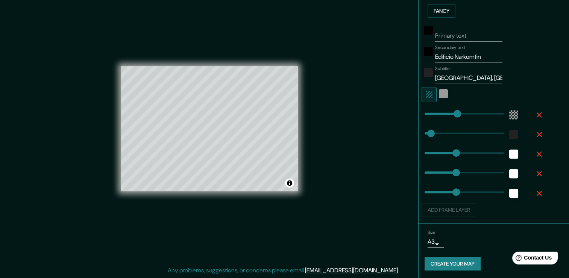
click at [535, 152] on icon "button" at bounding box center [539, 153] width 9 height 9
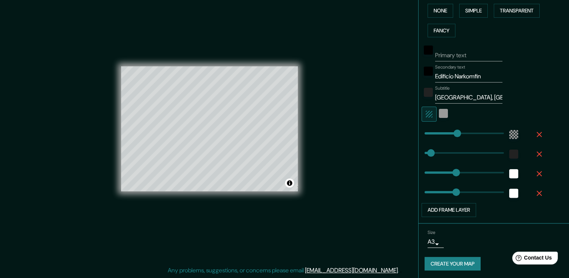
click at [535, 152] on icon "button" at bounding box center [539, 153] width 9 height 9
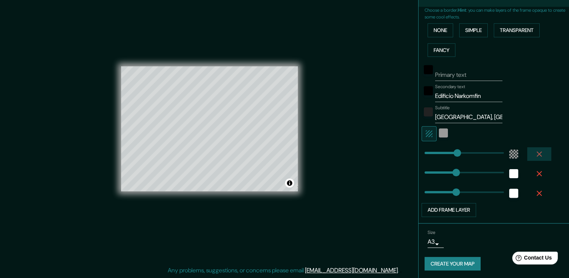
click at [535, 152] on icon "button" at bounding box center [539, 153] width 9 height 9
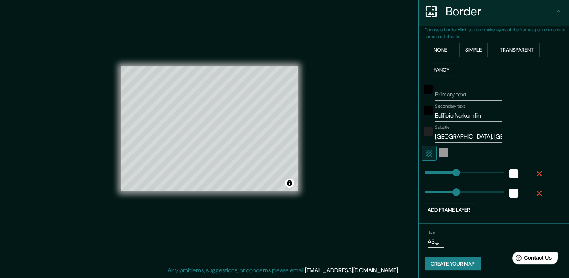
click at [530, 178] on button "button" at bounding box center [539, 174] width 24 height 14
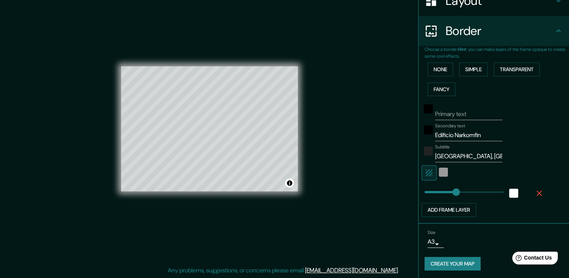
click at [532, 181] on div "Primary text Secondary text Edificio Narkomfin Subtitle Moscú, Rusia Add frame …" at bounding box center [485, 158] width 120 height 118
drag, startPoint x: 532, startPoint y: 181, endPoint x: 529, endPoint y: 187, distance: 6.2
click at [529, 187] on button "button" at bounding box center [539, 193] width 24 height 14
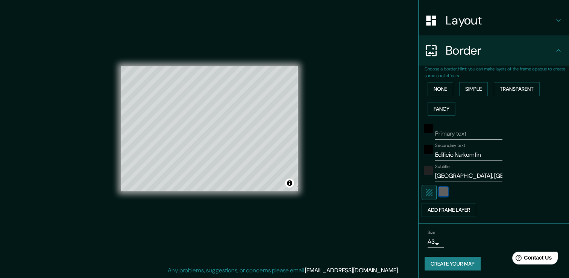
click at [439, 190] on div "color-9A9A9A" at bounding box center [443, 191] width 9 height 9
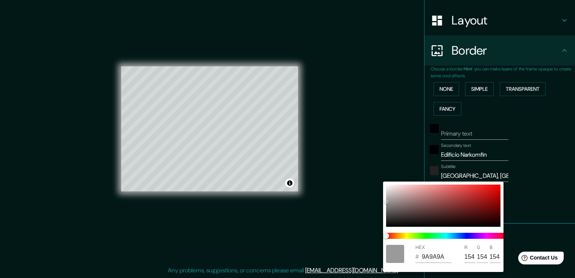
click at [522, 164] on div at bounding box center [287, 139] width 575 height 278
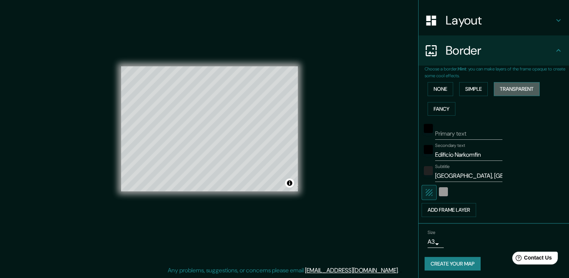
click at [501, 87] on button "Transparent" at bounding box center [517, 89] width 46 height 14
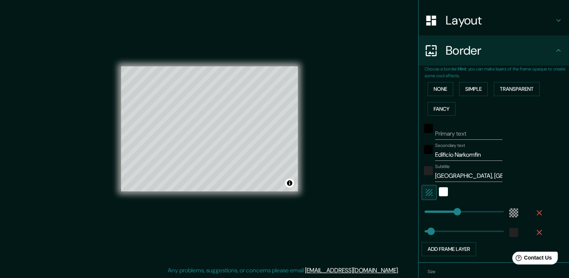
scroll to position [147, 0]
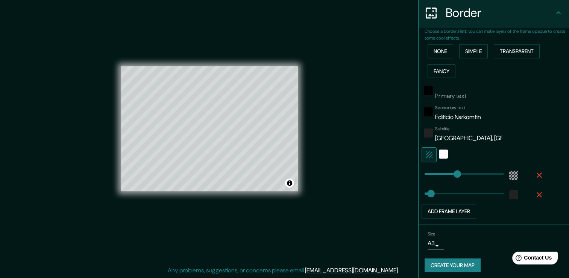
click at [449, 261] on button "Create your map" at bounding box center [453, 265] width 56 height 14
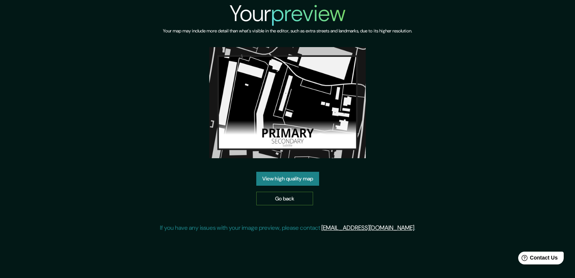
click at [291, 196] on link "Go back" at bounding box center [284, 198] width 57 height 14
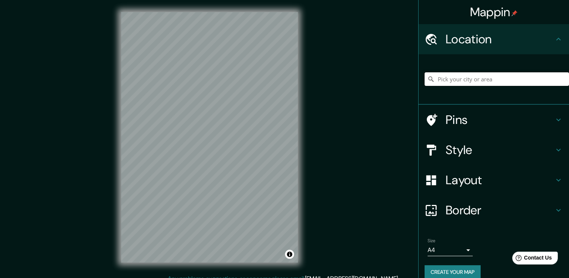
click at [466, 79] on input "Pick your city or area" at bounding box center [497, 79] width 144 height 14
paste input "Дом Наркомфина"
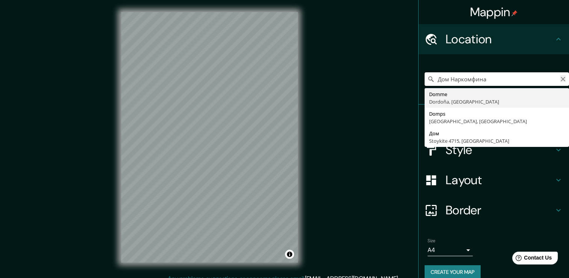
type input "Дом Наркомфина"
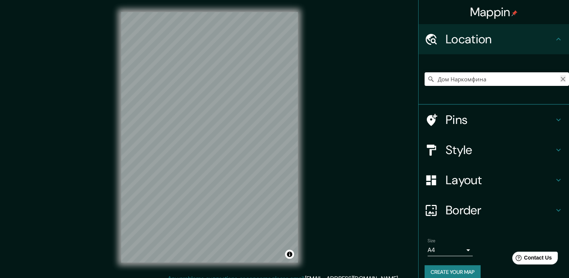
click at [561, 77] on icon "Clear" at bounding box center [563, 79] width 5 height 5
paste input "Dom Narkomfina"
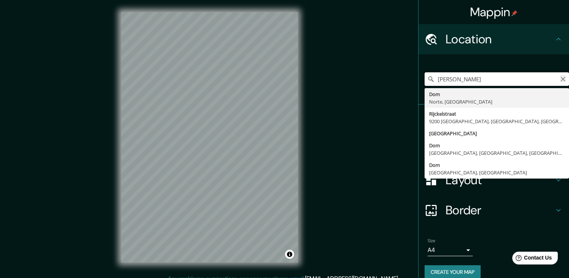
type input "Dom Narkomfina"
click at [560, 76] on icon "Clear" at bounding box center [563, 79] width 6 height 6
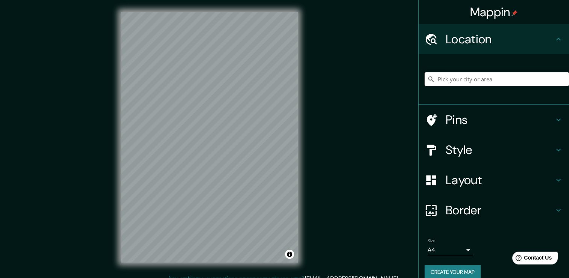
click at [461, 79] on input "Pick your city or area" at bounding box center [497, 79] width 144 height 14
click at [464, 79] on input "Pick your city or area" at bounding box center [497, 79] width 144 height 14
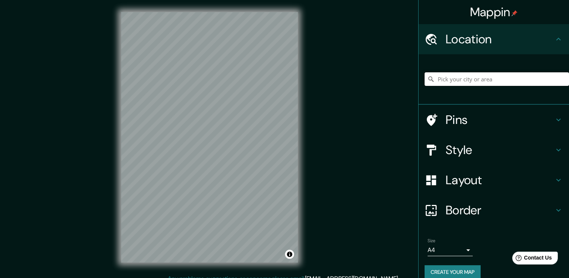
click at [465, 79] on input "Pick your city or area" at bounding box center [497, 79] width 144 height 14
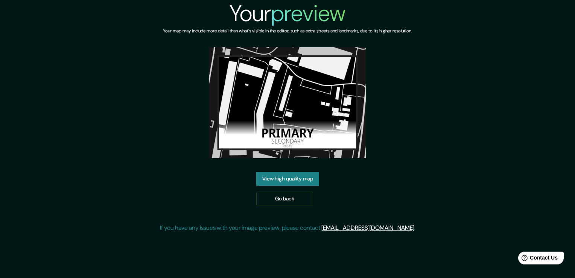
click at [307, 180] on link "View high quality map" at bounding box center [287, 179] width 63 height 14
click at [296, 102] on img at bounding box center [287, 102] width 157 height 111
click at [287, 198] on link "Go back" at bounding box center [284, 198] width 57 height 14
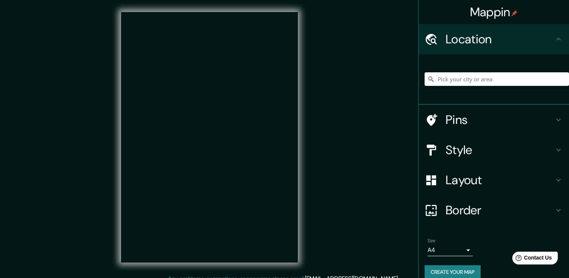
scroll to position [8, 0]
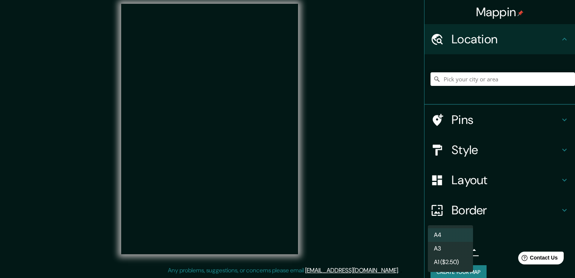
click at [444, 249] on body "Mappin Location Pins Style Layout Border Choose a border. Hint : you can make l…" at bounding box center [287, 131] width 575 height 278
click at [441, 244] on li "A3" at bounding box center [450, 248] width 45 height 14
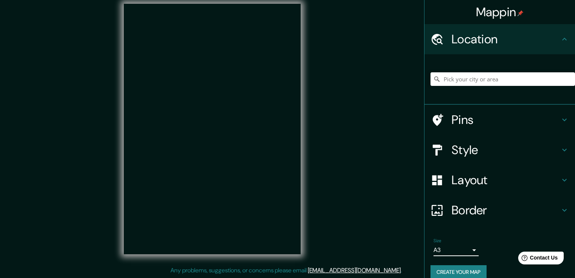
click at [438, 252] on body "Mappin Location Pins Style Layout Border Choose a border. Hint : you can make l…" at bounding box center [287, 131] width 575 height 278
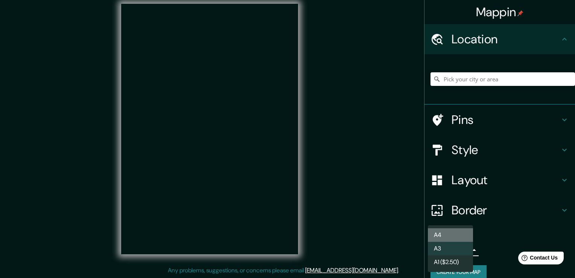
click at [447, 238] on li "A4" at bounding box center [450, 235] width 45 height 14
type input "single"
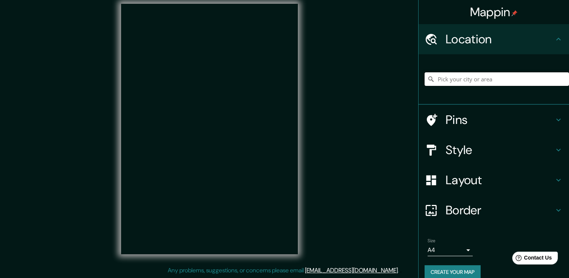
click at [468, 80] on input "Pick your city or area" at bounding box center [497, 79] width 144 height 14
click at [458, 80] on input "Pick your city or area" at bounding box center [497, 79] width 144 height 14
paste input "[GEOGRAPHIC_DATA]"
type input "[GEOGRAPHIC_DATA], [GEOGRAPHIC_DATA], Presnenskiy, 123242, [GEOGRAPHIC_DATA]"
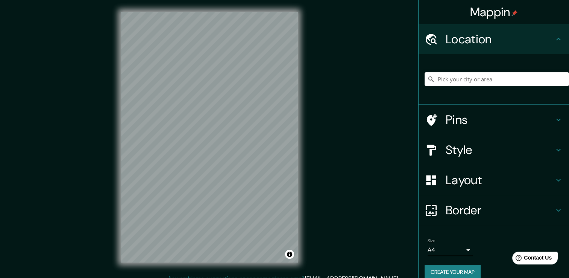
click at [475, 66] on div at bounding box center [497, 79] width 144 height 38
click at [474, 85] on input "Pick your city or area" at bounding box center [497, 79] width 144 height 14
paste input "[GEOGRAPHIC_DATA]"
type input "[GEOGRAPHIC_DATA], [GEOGRAPHIC_DATA], Presnenskiy, 123242, [GEOGRAPHIC_DATA]"
click at [496, 81] on input "[GEOGRAPHIC_DATA], [GEOGRAPHIC_DATA], Presnenskiy, 123242, [GEOGRAPHIC_DATA]" at bounding box center [497, 79] width 144 height 14
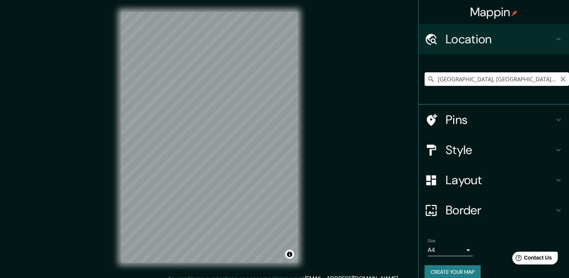
click at [561, 77] on icon "Clear" at bounding box center [563, 79] width 5 height 5
paste input "[GEOGRAPHIC_DATA] area"
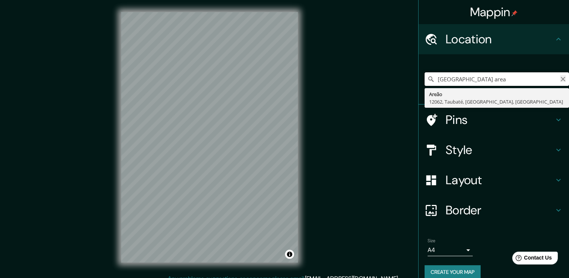
type input "[GEOGRAPHIC_DATA] area"
click at [561, 78] on icon "Clear" at bounding box center [563, 79] width 5 height 5
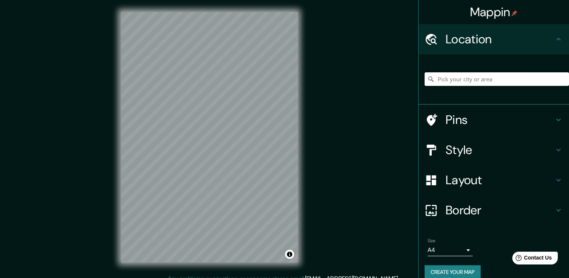
click at [475, 74] on input "Pick your city or area" at bounding box center [497, 79] width 144 height 14
paste input "Новинский Пассаж""
paste input ""Novinskiy Passazh""
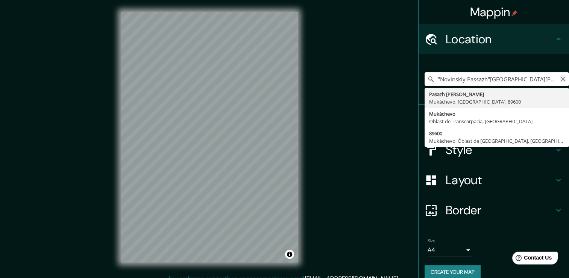
type input ""Novinskiy Passazh"[GEOGRAPHIC_DATA][PERSON_NAME], [GEOGRAPHIC_DATA], [GEOGRAPH…"
click at [560, 76] on icon "Clear" at bounding box center [563, 79] width 6 height 6
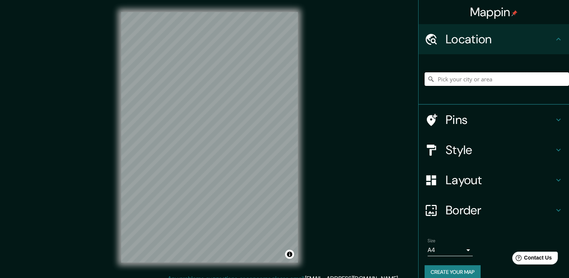
paste input ""Novinskiy Passazh""
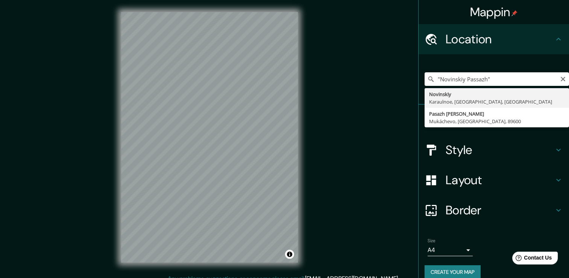
type input "Novinskiy, [GEOGRAPHIC_DATA], [GEOGRAPHIC_DATA], [GEOGRAPHIC_DATA]"
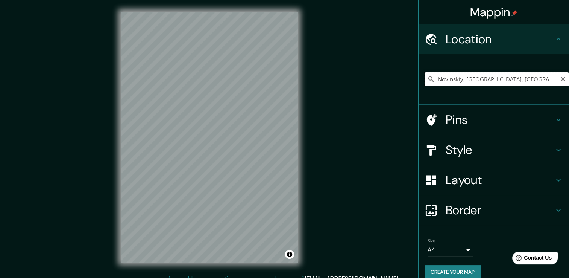
drag, startPoint x: 528, startPoint y: 79, endPoint x: 533, endPoint y: 79, distance: 5.3
click at [528, 80] on input "Novinskiy, [GEOGRAPHIC_DATA], [GEOGRAPHIC_DATA], [GEOGRAPHIC_DATA]" at bounding box center [497, 79] width 144 height 14
click at [561, 80] on icon "Clear" at bounding box center [563, 79] width 5 height 5
paste input "Парк Пресненский"
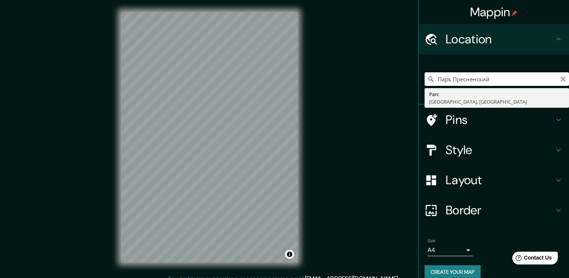
type input "Парк Пресненский"
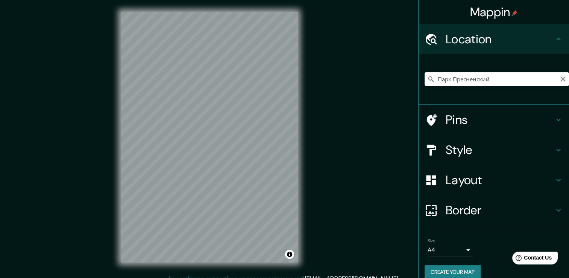
click at [560, 77] on icon "Clear" at bounding box center [563, 79] width 6 height 6
click at [496, 80] on input "Pick your city or area" at bounding box center [497, 79] width 144 height 14
paste input "Park Presnenskiy"
type input "[GEOGRAPHIC_DATA], [US_STATE], [GEOGRAPHIC_DATA]"
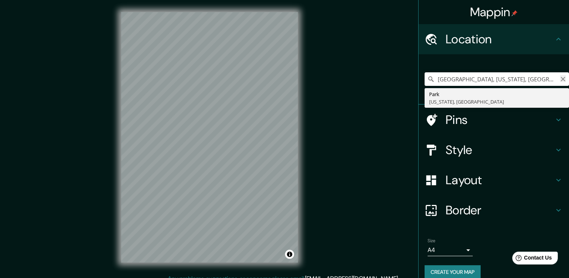
click at [560, 77] on icon "Clear" at bounding box center [563, 79] width 6 height 6
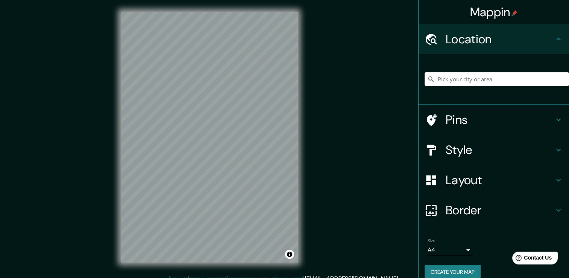
paste input "[GEOGRAPHIC_DATA] area"
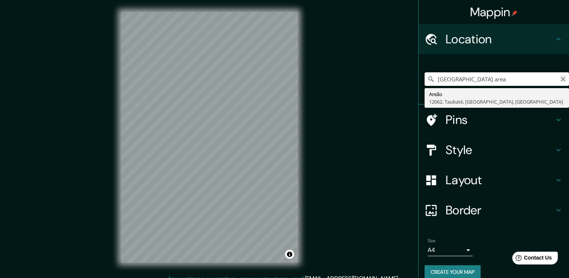
type input "[GEOGRAPHIC_DATA] area"
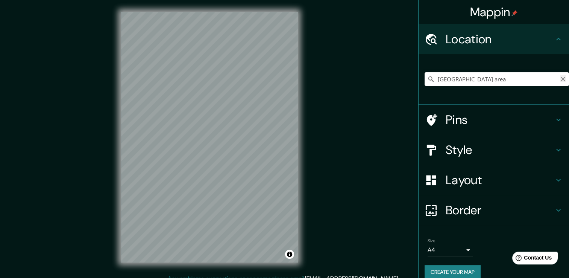
click at [560, 76] on icon "Clear" at bounding box center [563, 79] width 6 height 6
